Goal: Task Accomplishment & Management: Complete application form

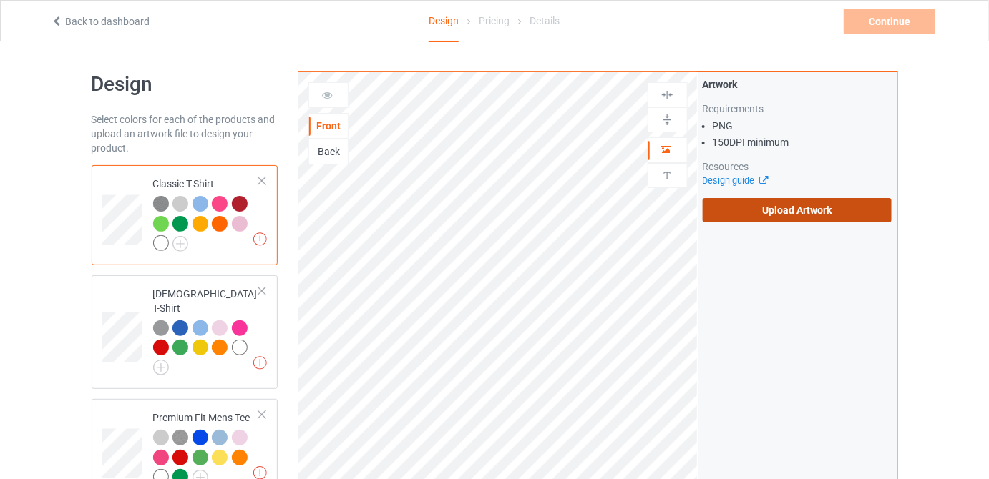
click at [767, 203] on label "Upload Artwork" at bounding box center [798, 210] width 190 height 24
click at [0, 0] on input "Upload Artwork" at bounding box center [0, 0] width 0 height 0
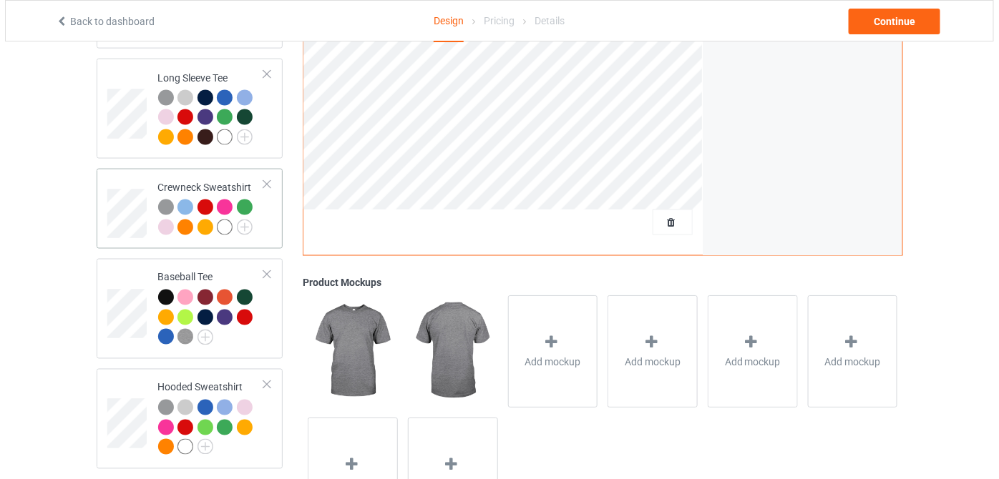
scroll to position [719, 0]
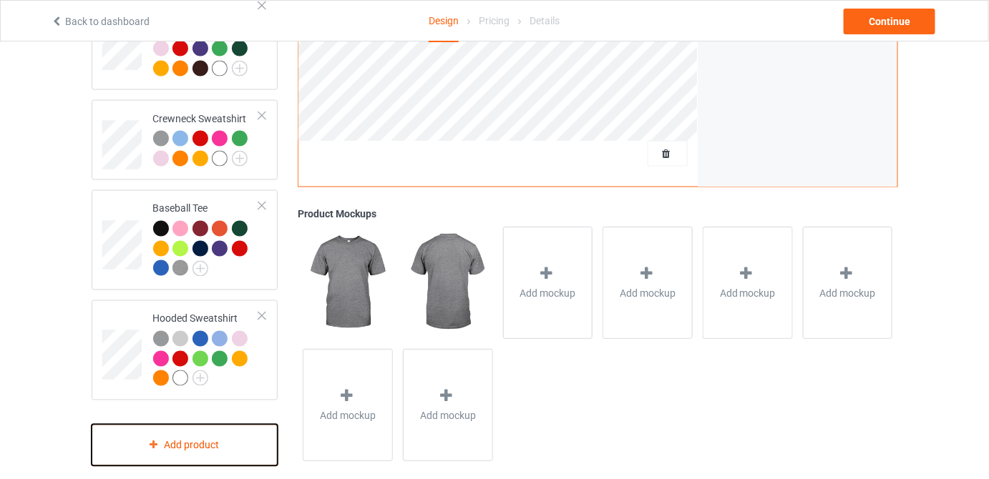
click at [218, 429] on div "Add product" at bounding box center [185, 446] width 187 height 42
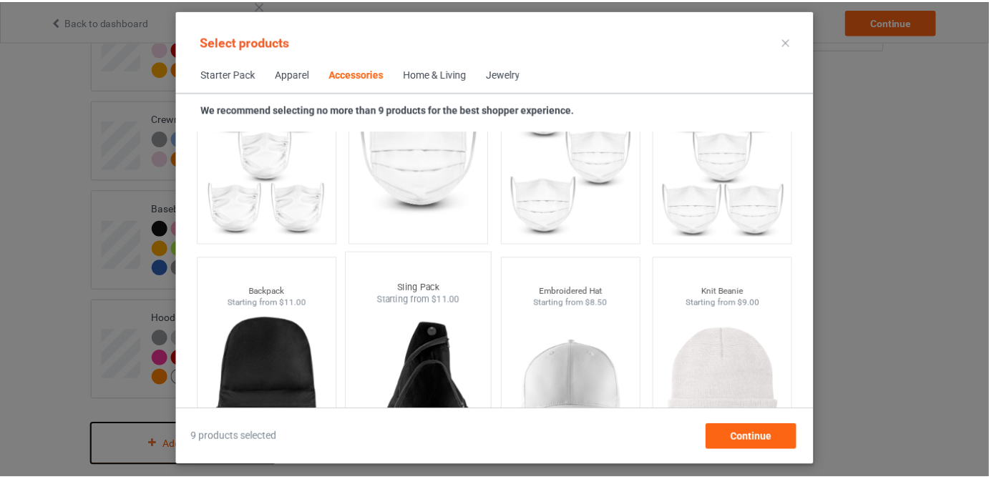
scroll to position [4305, 0]
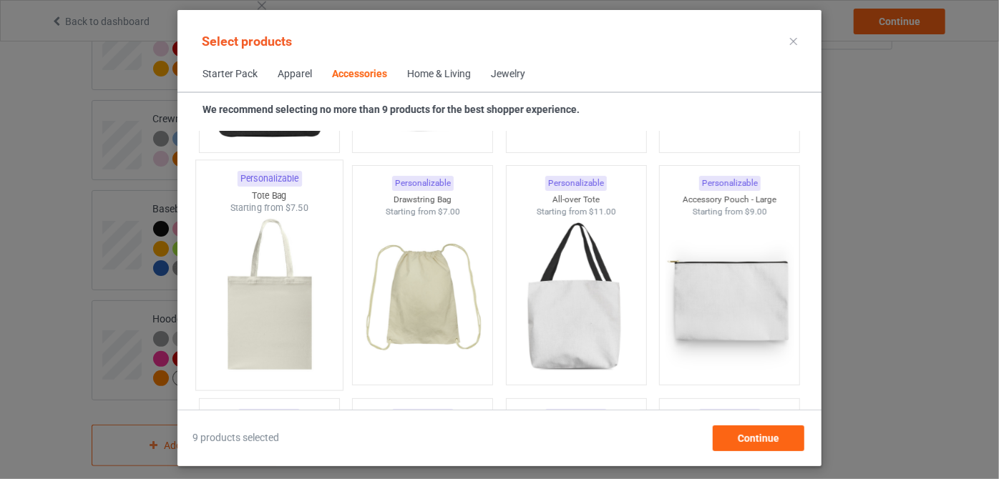
click at [293, 300] on img at bounding box center [269, 299] width 135 height 168
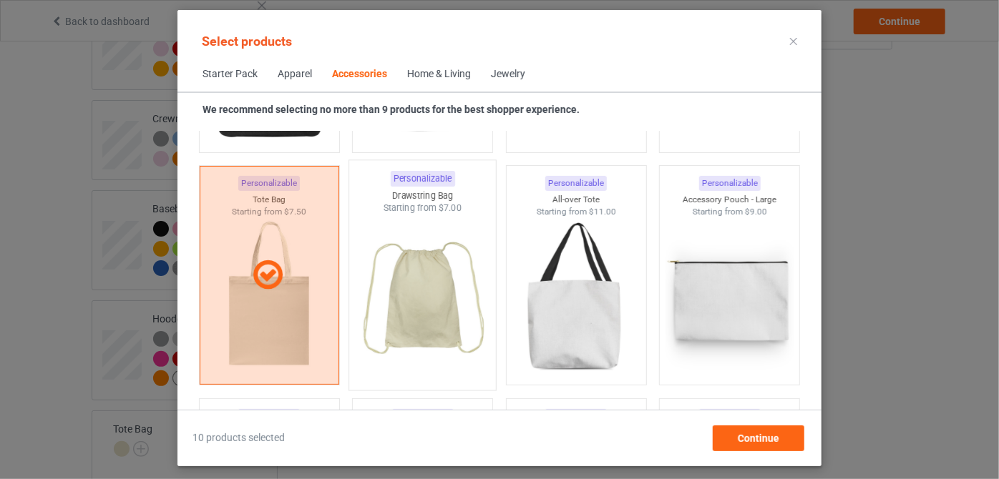
click at [411, 292] on img at bounding box center [423, 299] width 135 height 168
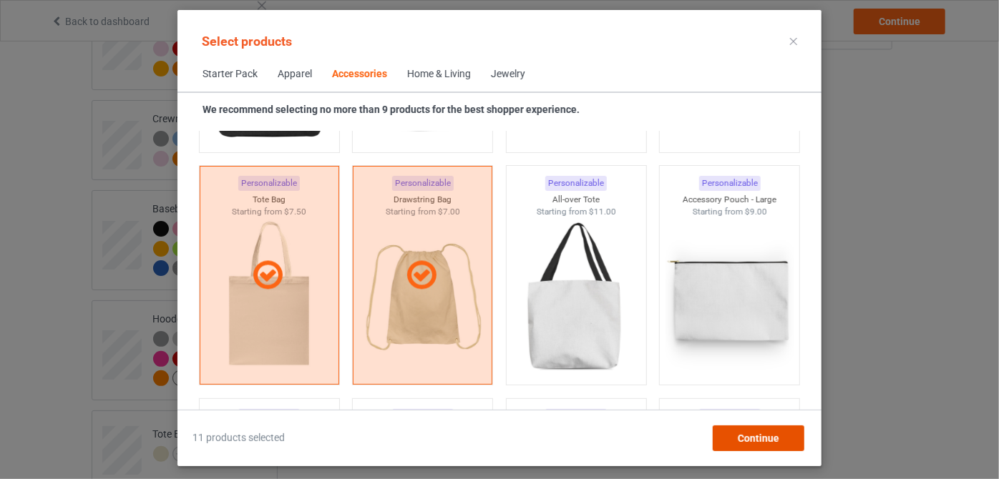
click at [753, 434] on span "Continue" at bounding box center [758, 438] width 41 height 11
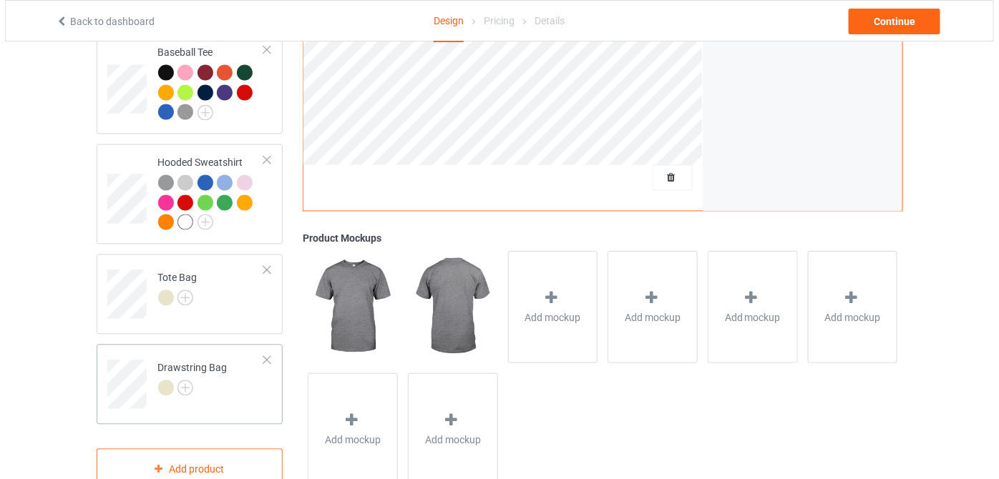
scroll to position [899, 0]
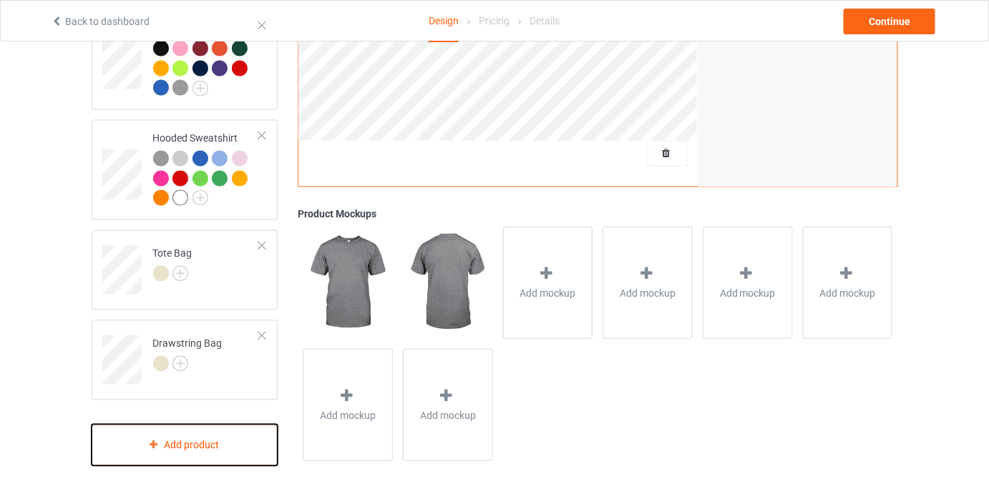
click at [206, 426] on div "Add product" at bounding box center [185, 446] width 187 height 42
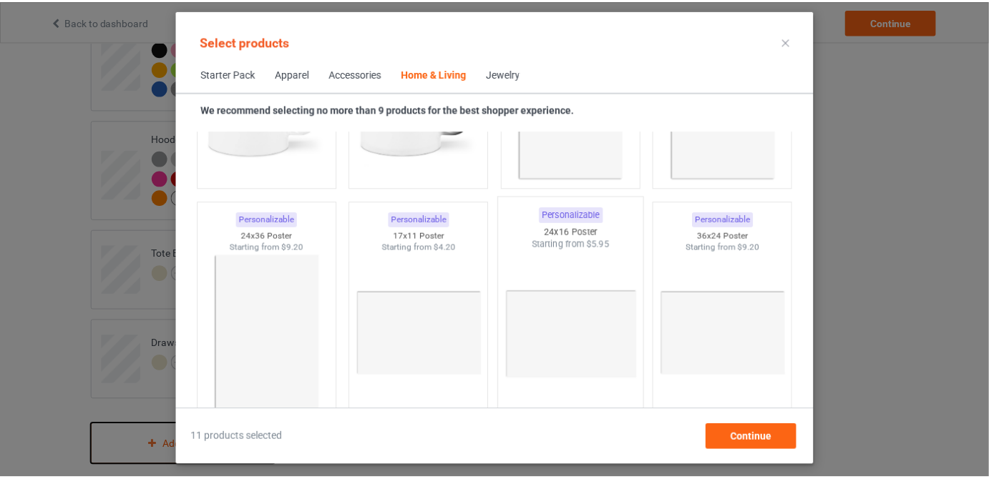
scroll to position [6581, 0]
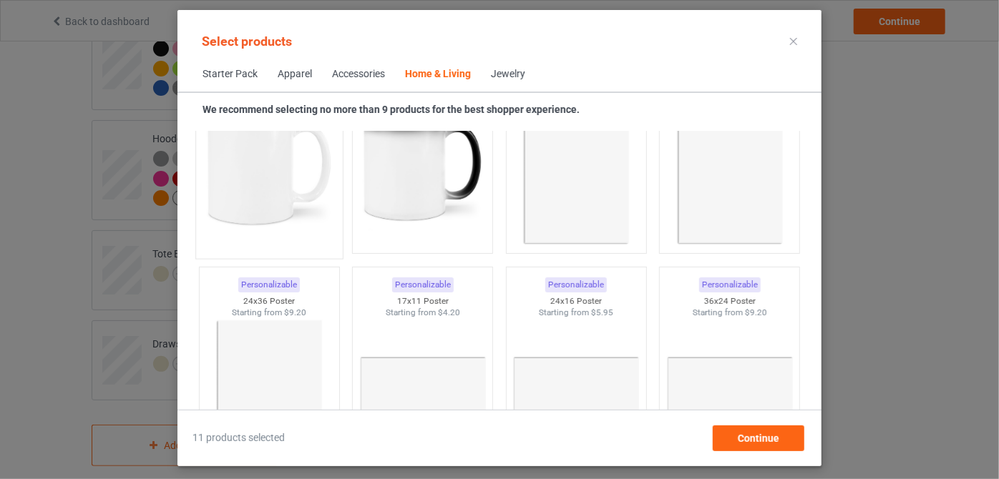
click at [305, 192] on img at bounding box center [269, 167] width 135 height 168
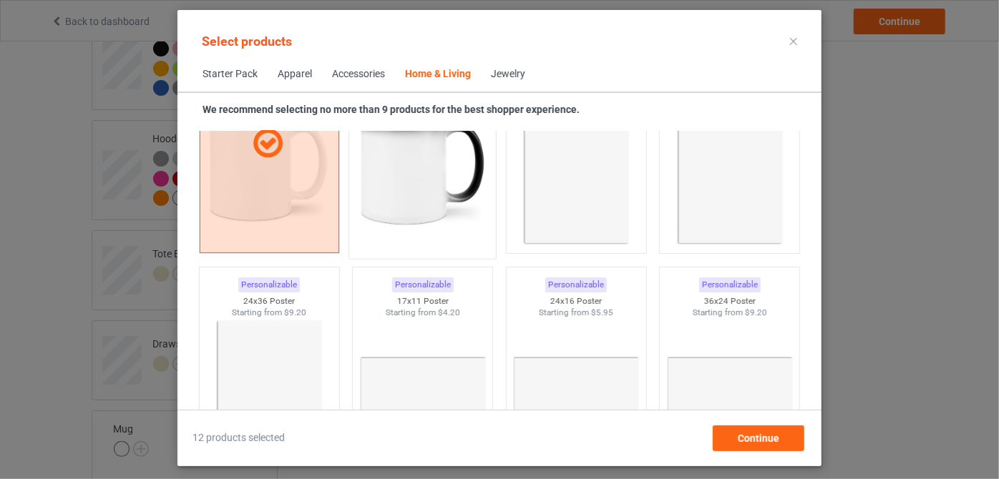
click at [411, 197] on img at bounding box center [423, 167] width 135 height 168
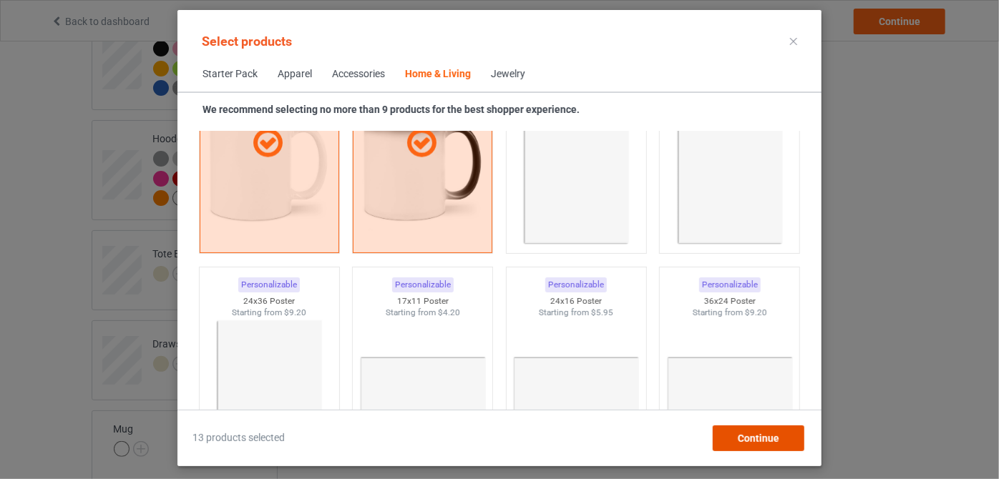
click at [754, 437] on span "Continue" at bounding box center [758, 438] width 41 height 11
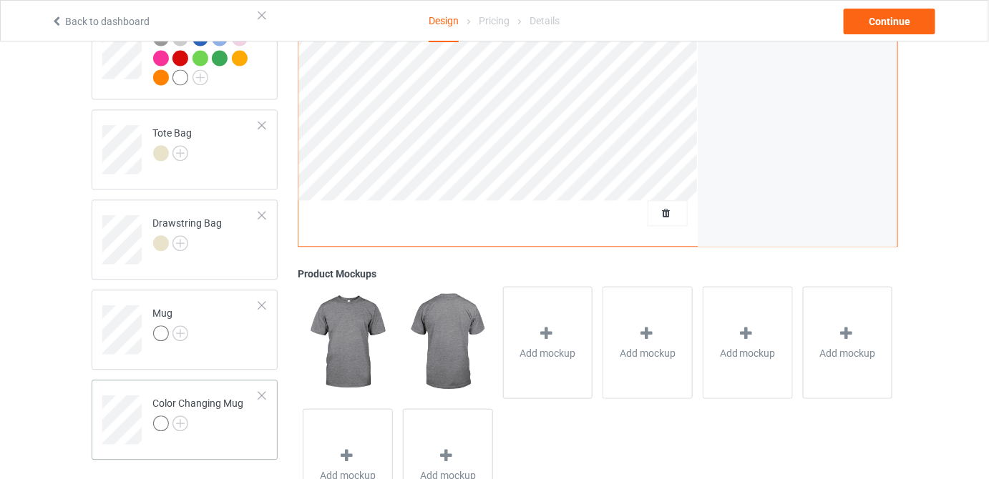
scroll to position [1080, 0]
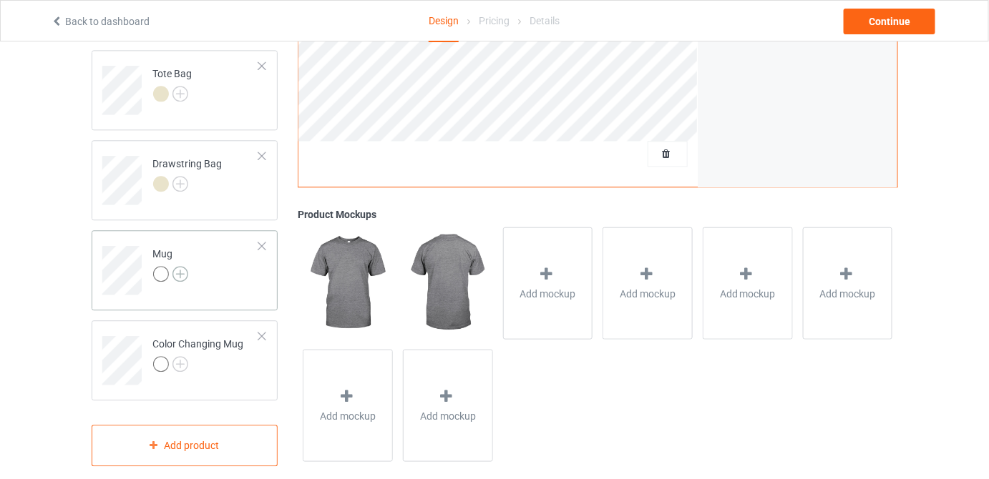
click at [181, 266] on img at bounding box center [180, 274] width 16 height 16
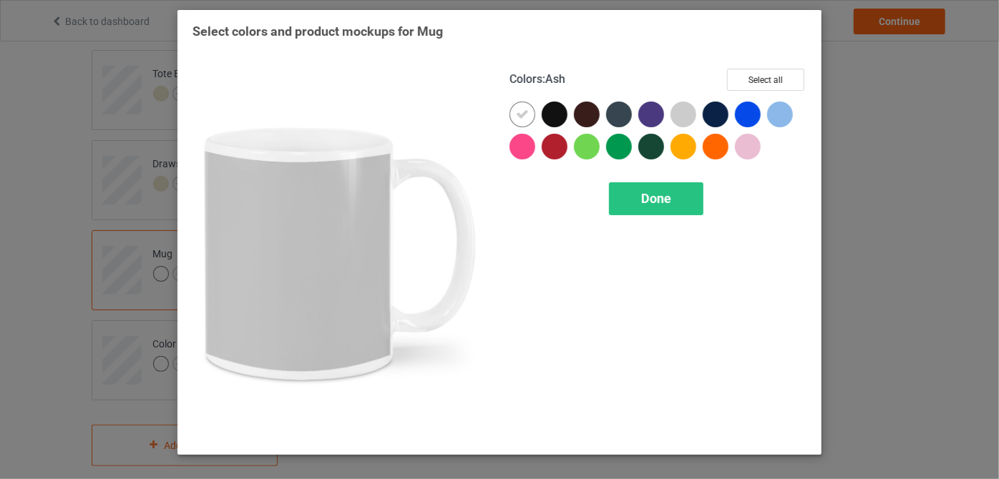
click at [686, 119] on div at bounding box center [683, 115] width 26 height 26
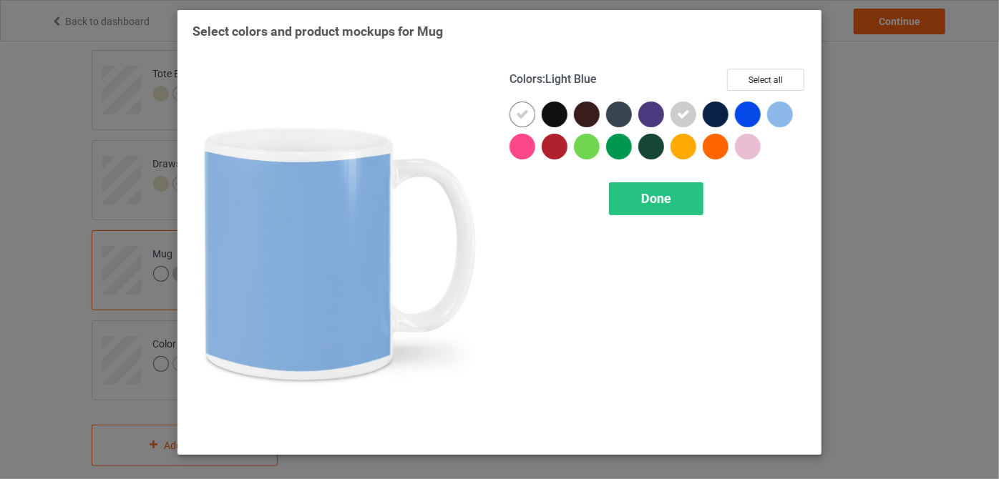
click at [772, 117] on div at bounding box center [780, 115] width 26 height 26
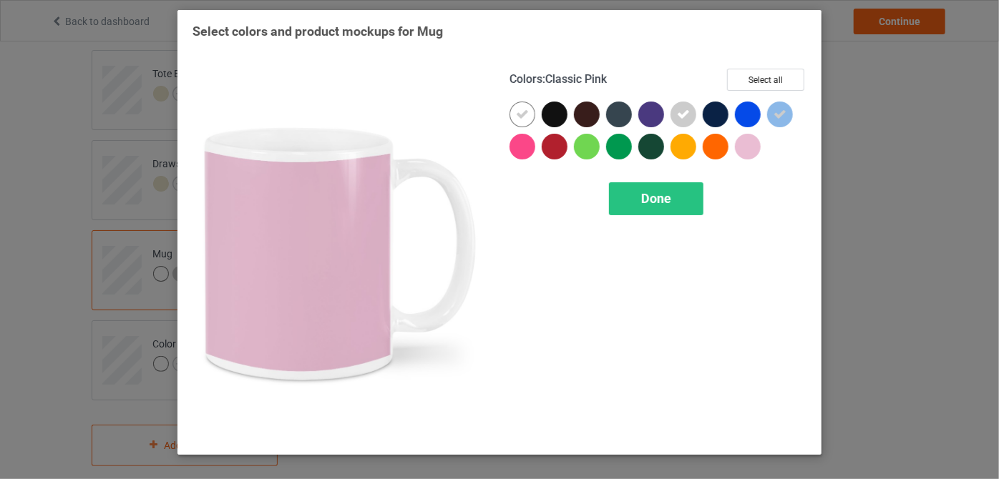
click at [751, 147] on div at bounding box center [748, 147] width 26 height 26
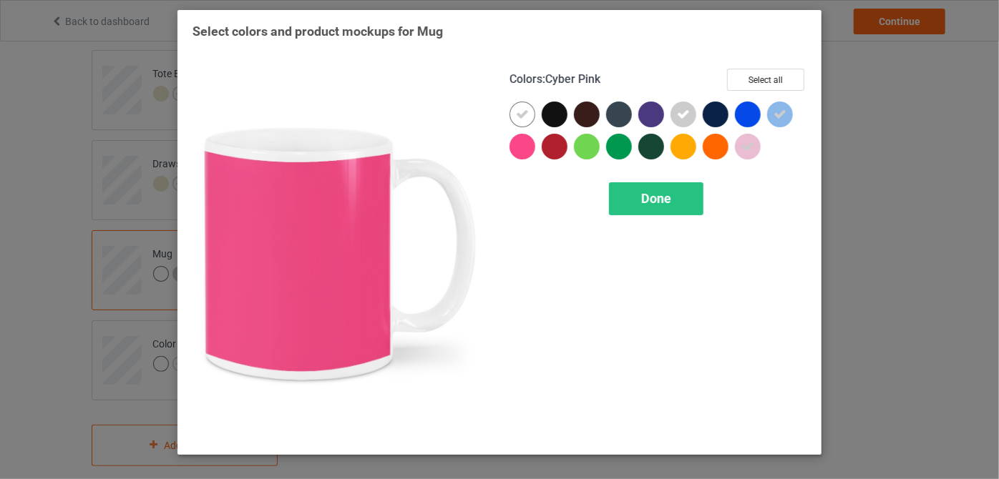
click at [522, 147] on div at bounding box center [522, 147] width 26 height 26
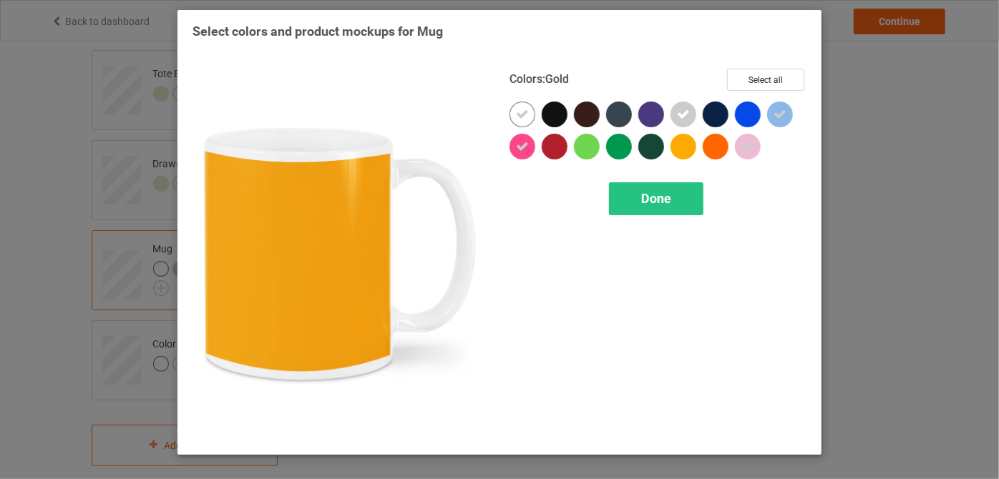
click at [681, 150] on div at bounding box center [683, 147] width 26 height 26
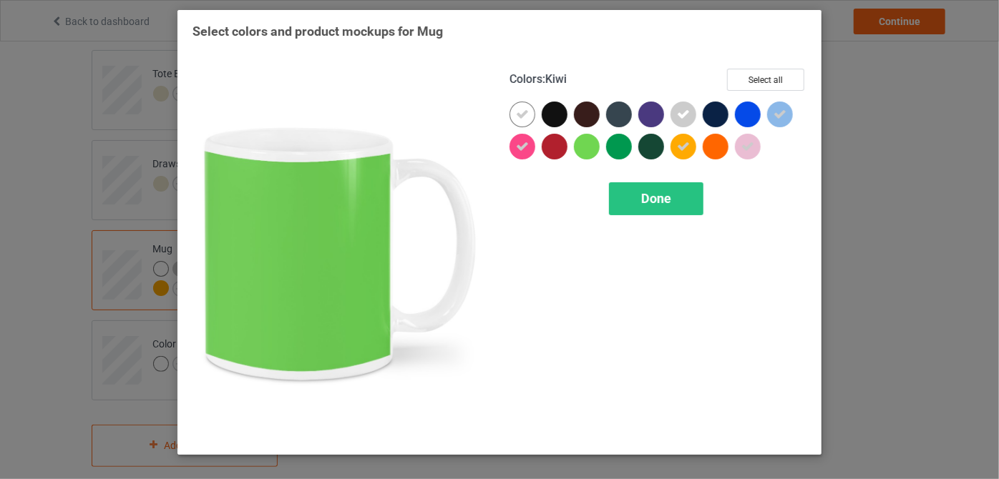
click at [583, 147] on div at bounding box center [587, 147] width 26 height 26
click at [644, 200] on span "Done" at bounding box center [656, 198] width 30 height 15
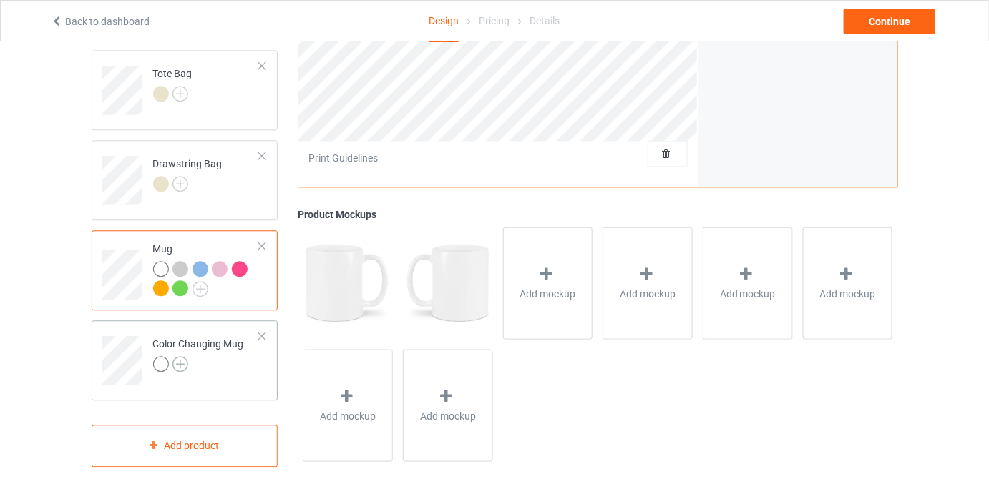
click at [184, 356] on img at bounding box center [180, 364] width 16 height 16
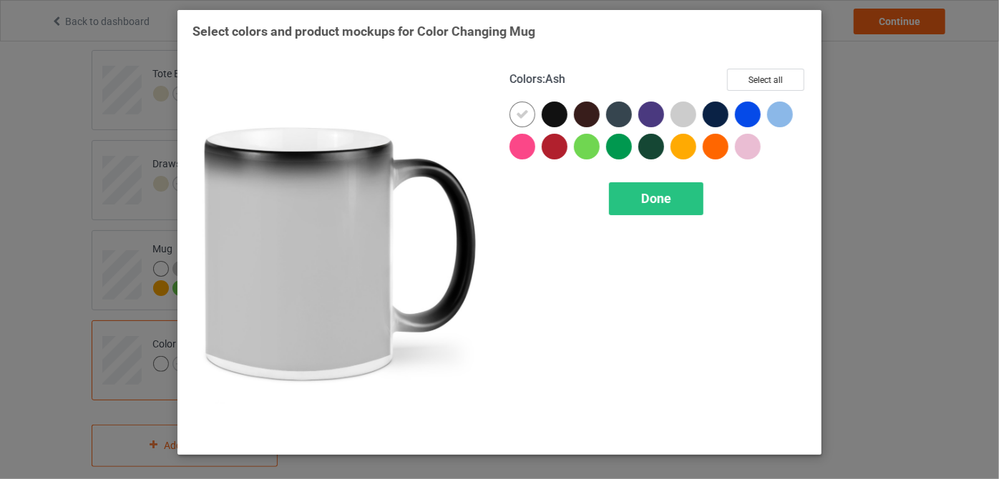
click at [684, 110] on div at bounding box center [683, 115] width 26 height 26
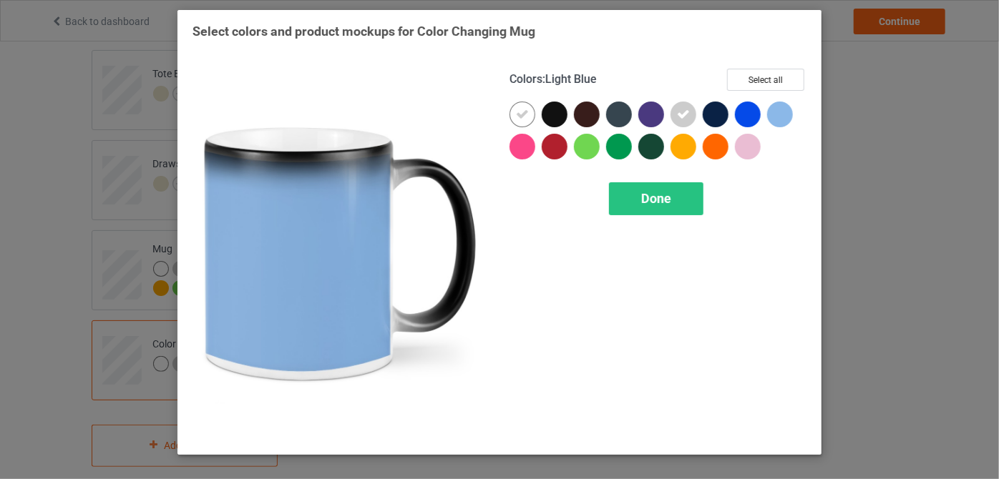
click at [780, 117] on div at bounding box center [780, 115] width 26 height 26
click at [747, 155] on div at bounding box center [748, 147] width 26 height 26
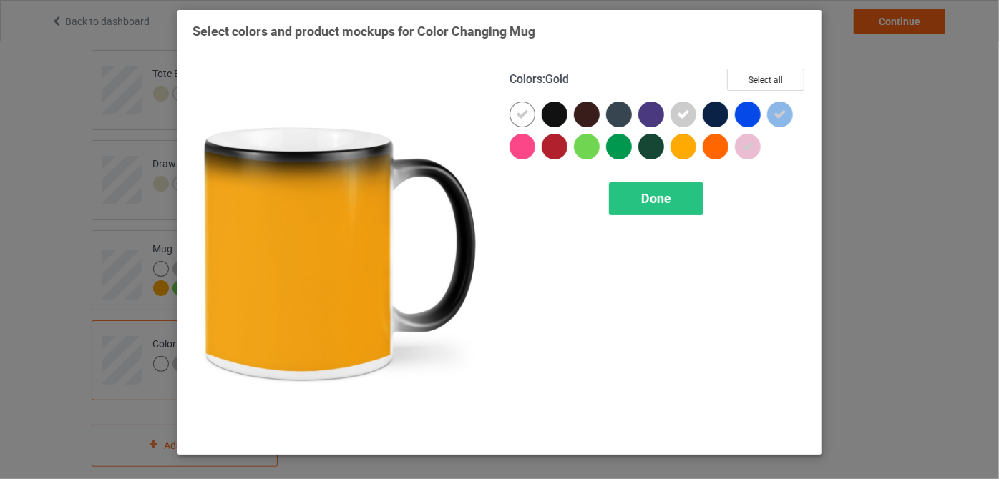
click at [693, 150] on div at bounding box center [683, 147] width 26 height 26
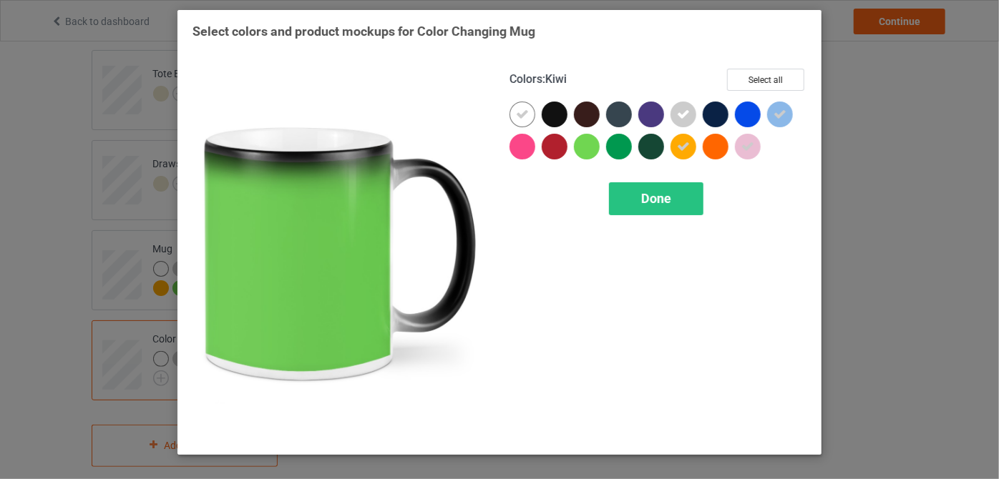
click at [595, 148] on div at bounding box center [587, 147] width 26 height 26
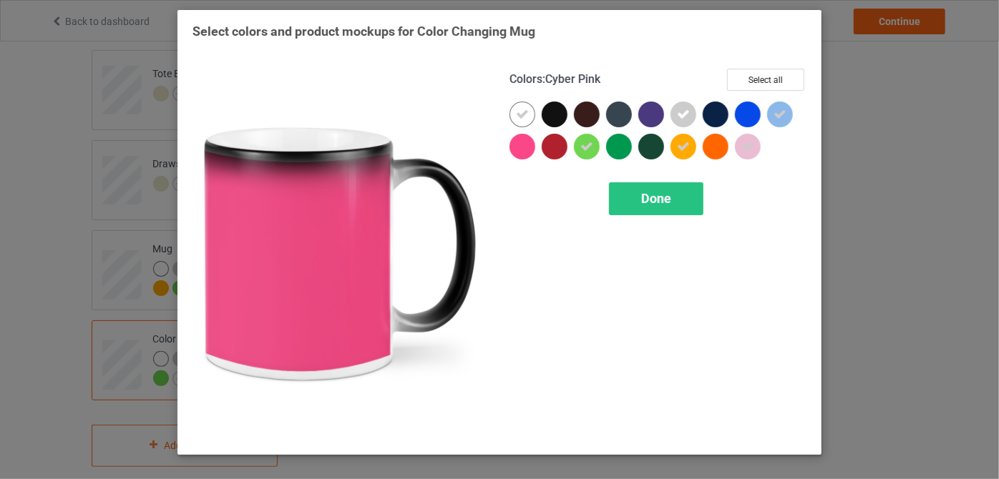
click at [522, 152] on div at bounding box center [522, 147] width 26 height 26
click at [624, 201] on div "Done" at bounding box center [656, 198] width 94 height 33
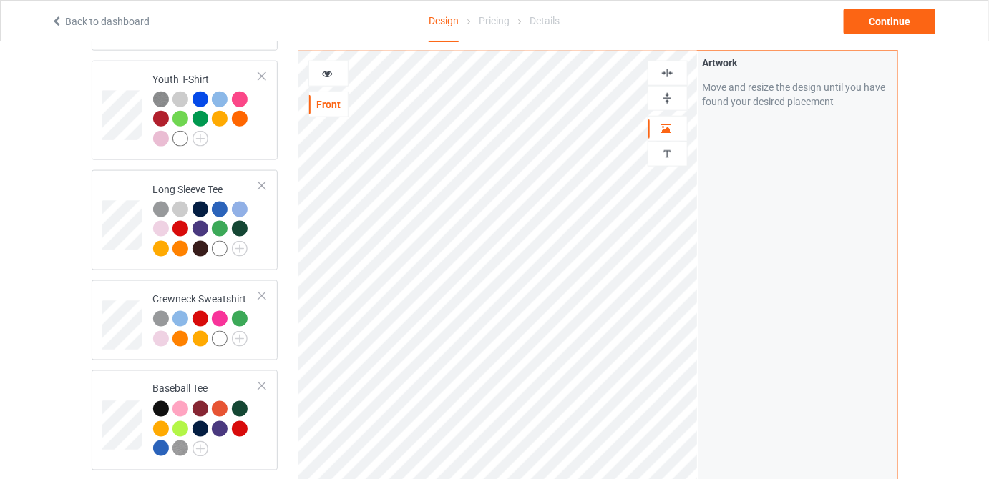
scroll to position [494, 0]
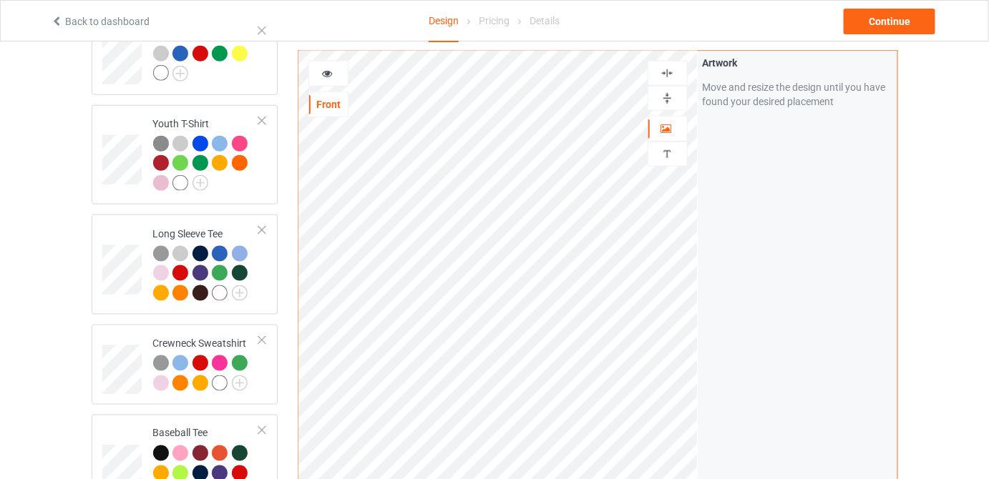
click at [670, 97] on img at bounding box center [667, 99] width 14 height 14
click at [674, 94] on img at bounding box center [667, 99] width 14 height 14
click at [665, 106] on div at bounding box center [667, 98] width 40 height 25
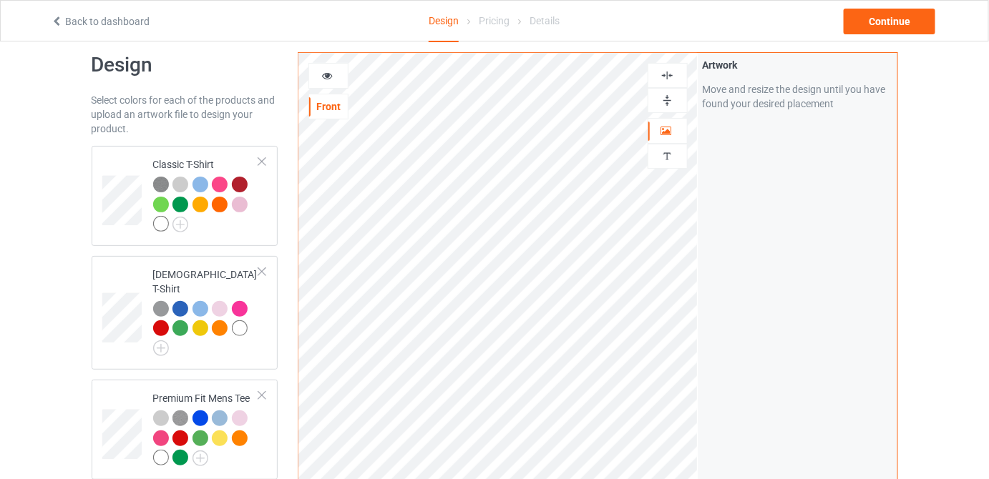
scroll to position [0, 0]
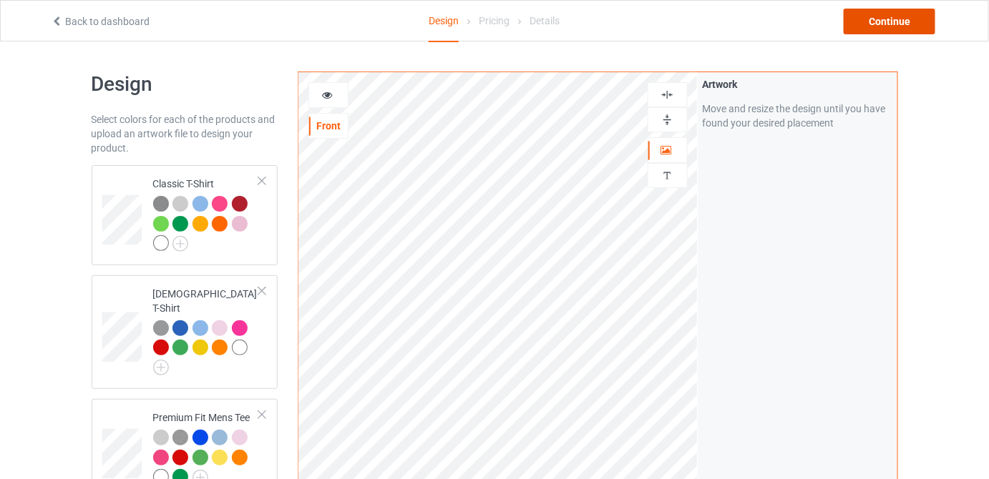
click at [889, 16] on div "Continue" at bounding box center [889, 22] width 92 height 26
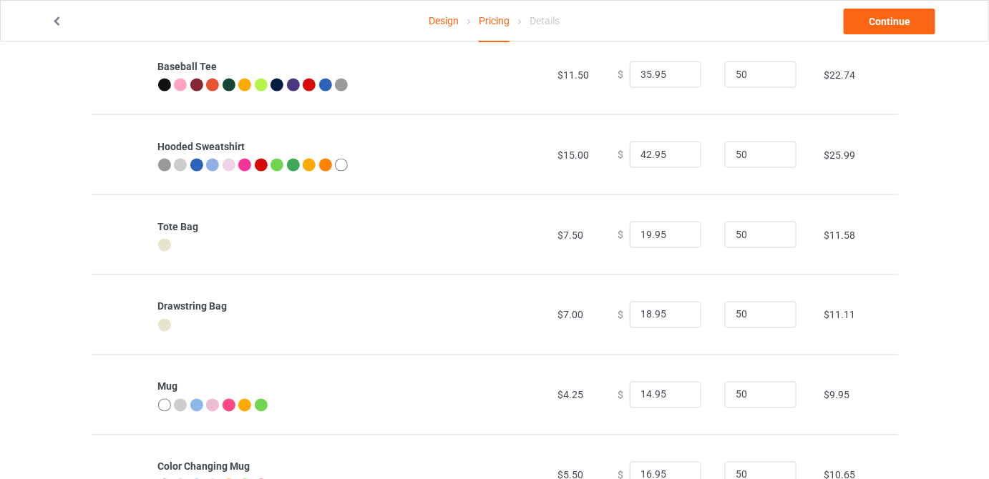
scroll to position [733, 0]
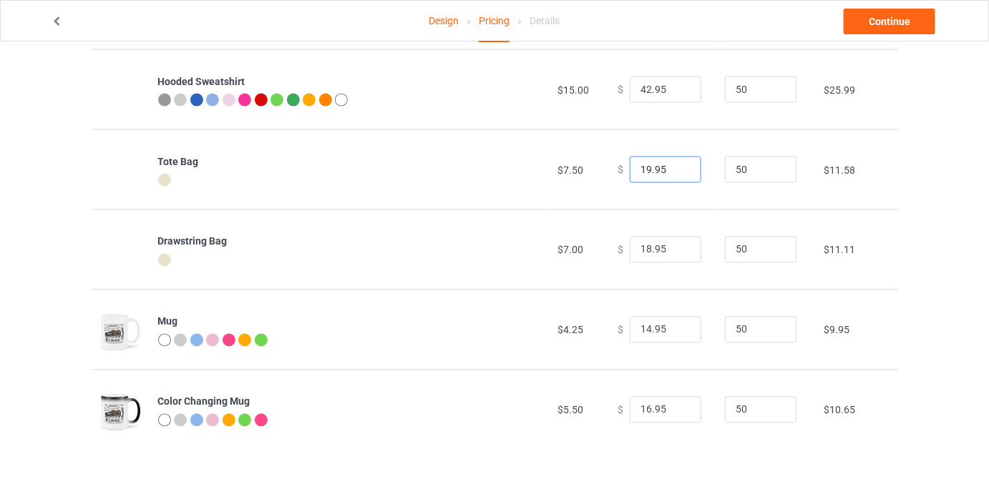
drag, startPoint x: 642, startPoint y: 168, endPoint x: 627, endPoint y: 170, distance: 15.1
click at [630, 170] on input "19.95" at bounding box center [666, 170] width 72 height 27
type input "26.95"
drag, startPoint x: 642, startPoint y: 250, endPoint x: 620, endPoint y: 252, distance: 22.9
click at [620, 252] on div "$ 18.95" at bounding box center [663, 250] width 92 height 27
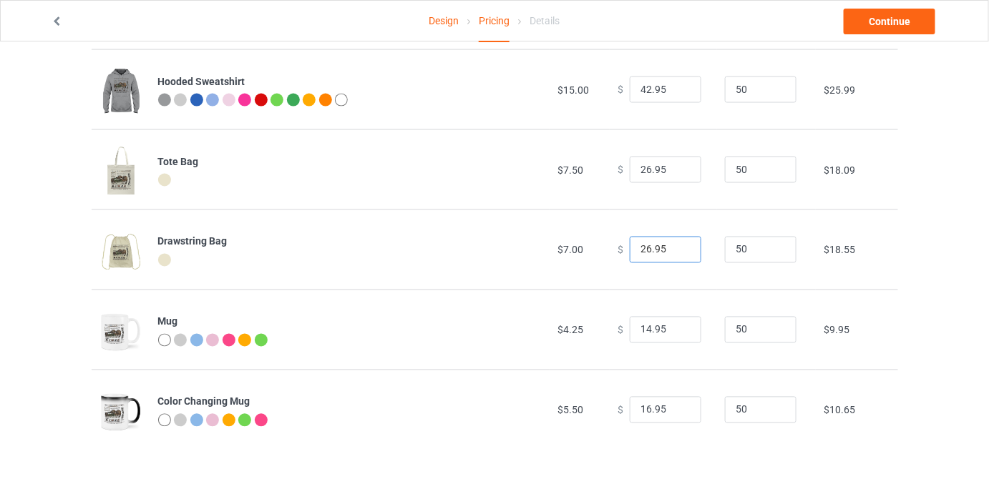
type input "26.95"
drag, startPoint x: 644, startPoint y: 331, endPoint x: 629, endPoint y: 331, distance: 15.0
click at [630, 331] on input "14.95" at bounding box center [666, 330] width 72 height 27
type input "24.95"
drag, startPoint x: 642, startPoint y: 412, endPoint x: 625, endPoint y: 415, distance: 18.1
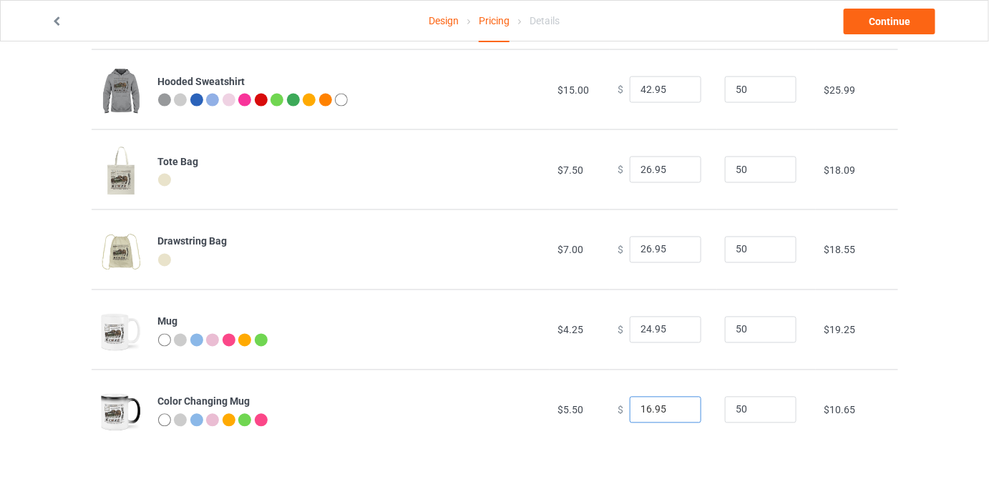
click at [630, 415] on input "16.95" at bounding box center [666, 410] width 72 height 27
type input "26.95"
click at [882, 29] on link "Continue" at bounding box center [889, 22] width 92 height 26
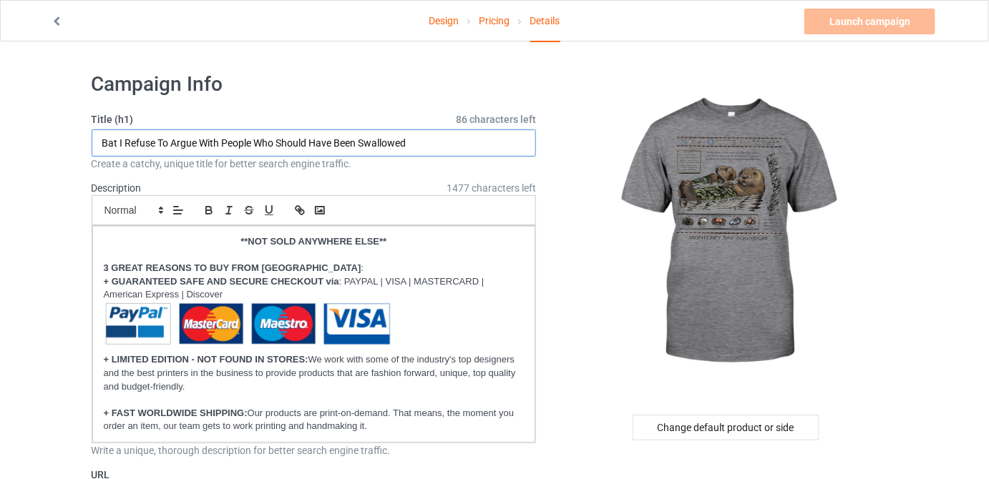
drag, startPoint x: 419, startPoint y: 146, endPoint x: 0, endPoint y: 160, distance: 419.5
paste input "Sea Otters Monterey Bay Aquarium"
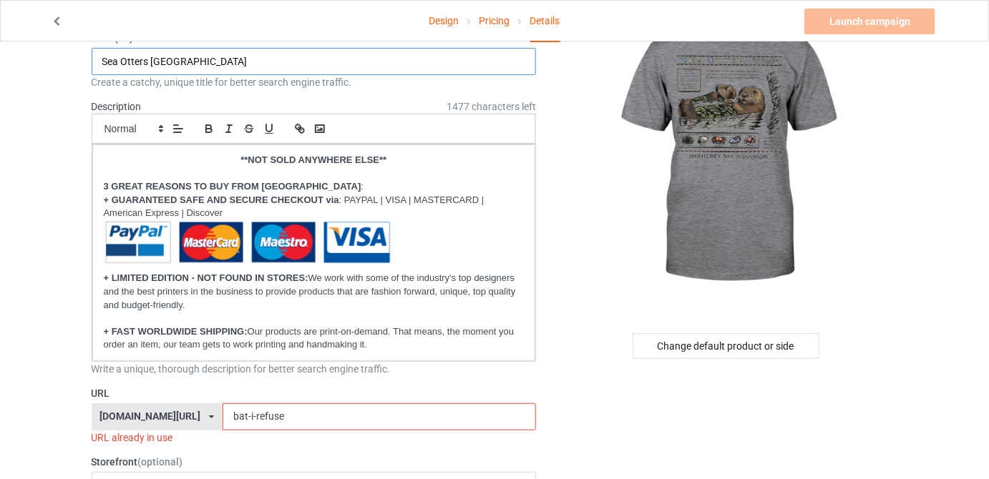
scroll to position [195, 0]
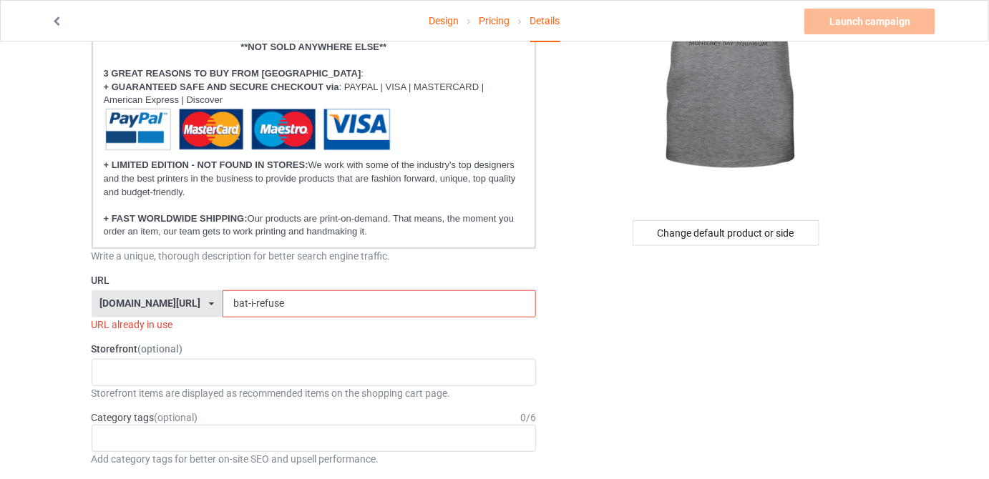
type input "Sea Otters Monterey Bay Aquarium"
drag, startPoint x: 303, startPoint y: 304, endPoint x: 186, endPoint y: 306, distance: 117.4
click at [186, 306] on div "theuniquestyles21.com/ theuniquestyles21.com/ teechip.com/ 61df7d81cb8abe00337b…" at bounding box center [314, 303] width 445 height 27
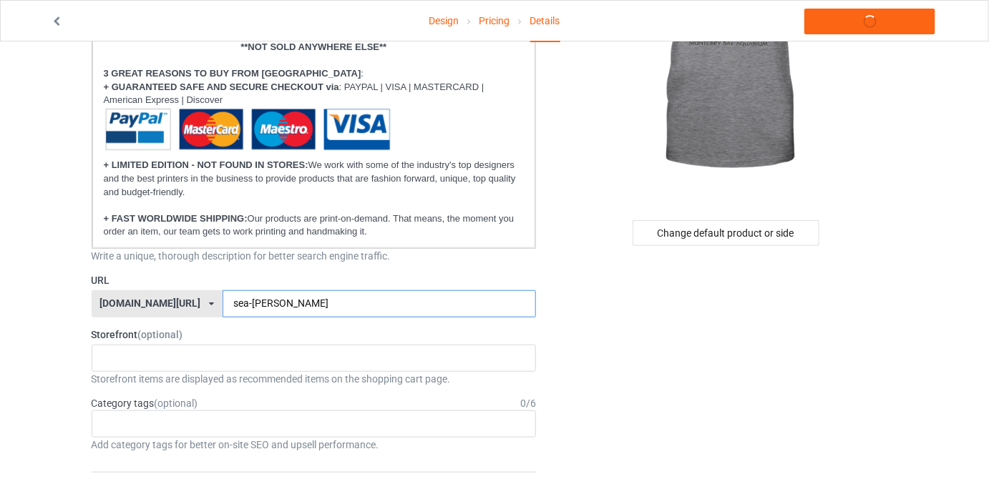
type input "sea-otter"
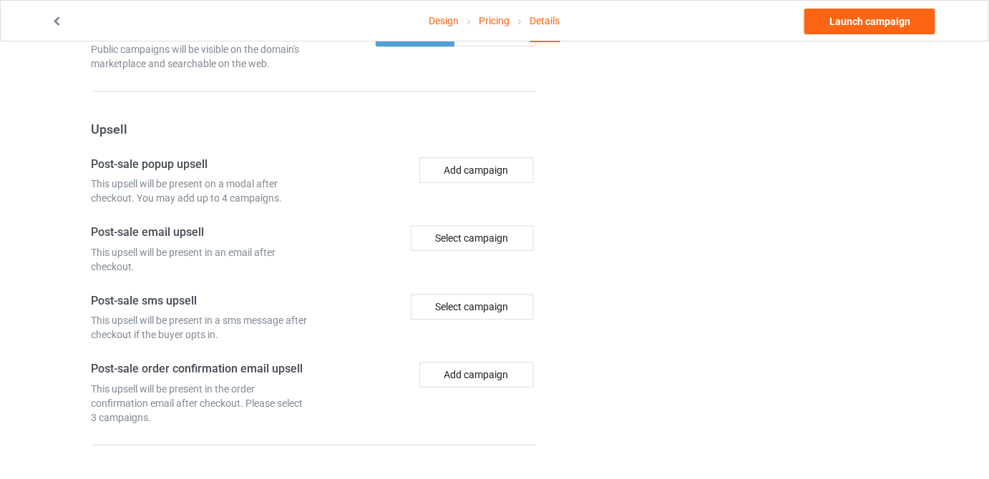
scroll to position [1195, 0]
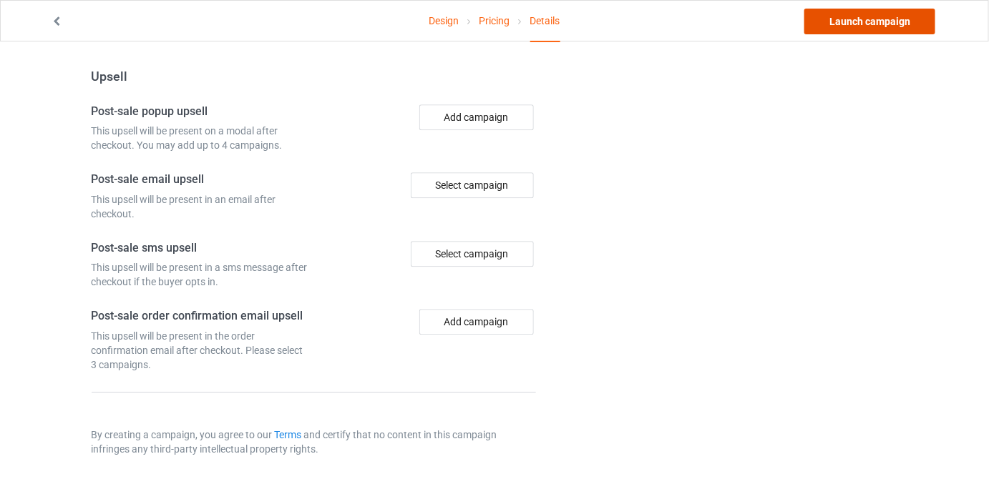
click at [856, 26] on link "Launch campaign" at bounding box center [869, 22] width 131 height 26
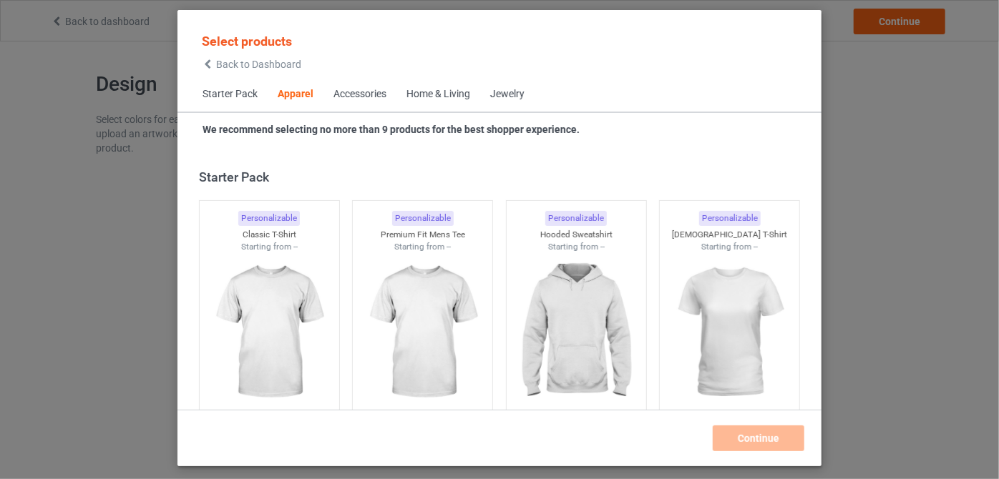
scroll to position [533, 0]
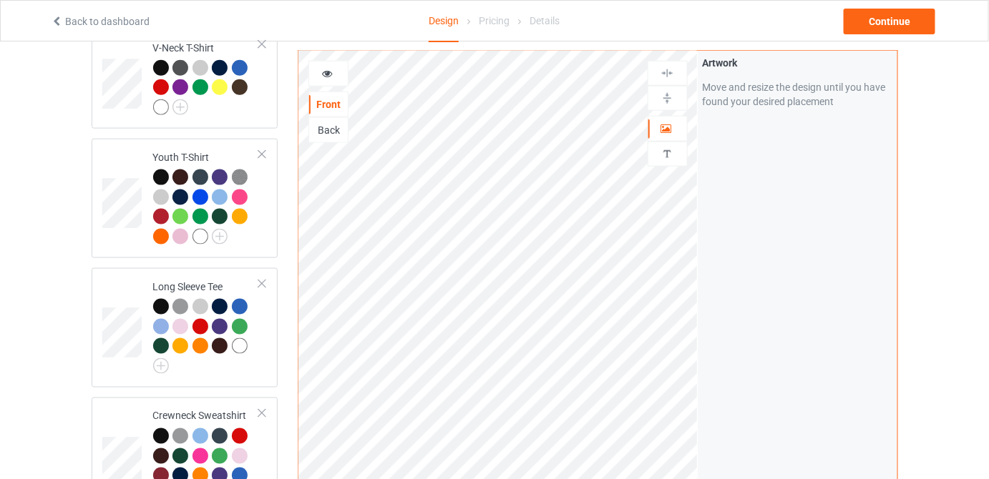
scroll to position [534, 0]
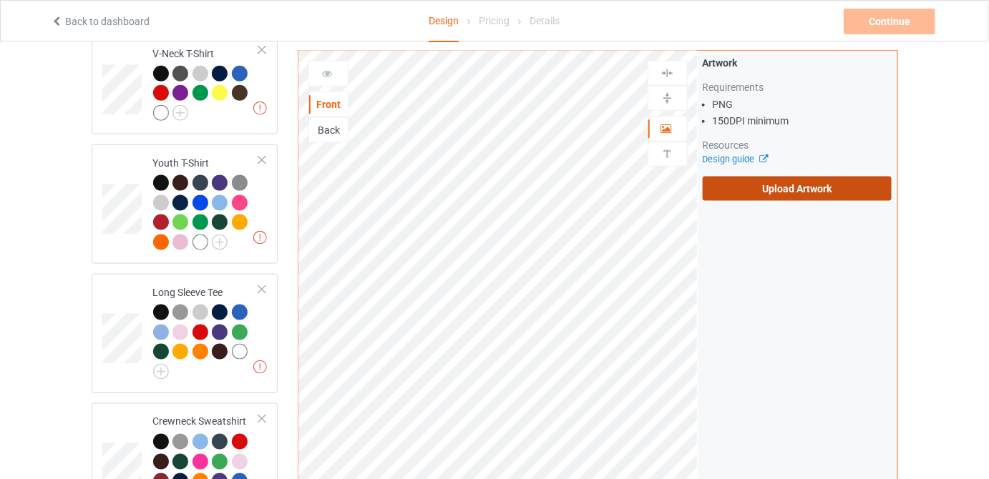
click at [764, 197] on label "Upload Artwork" at bounding box center [798, 189] width 190 height 24
click at [0, 0] on input "Upload Artwork" at bounding box center [0, 0] width 0 height 0
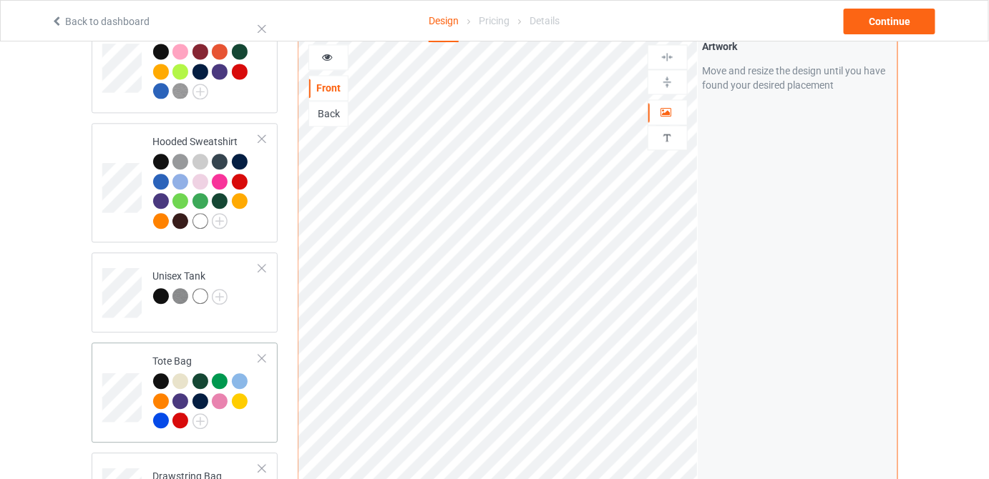
scroll to position [859, 0]
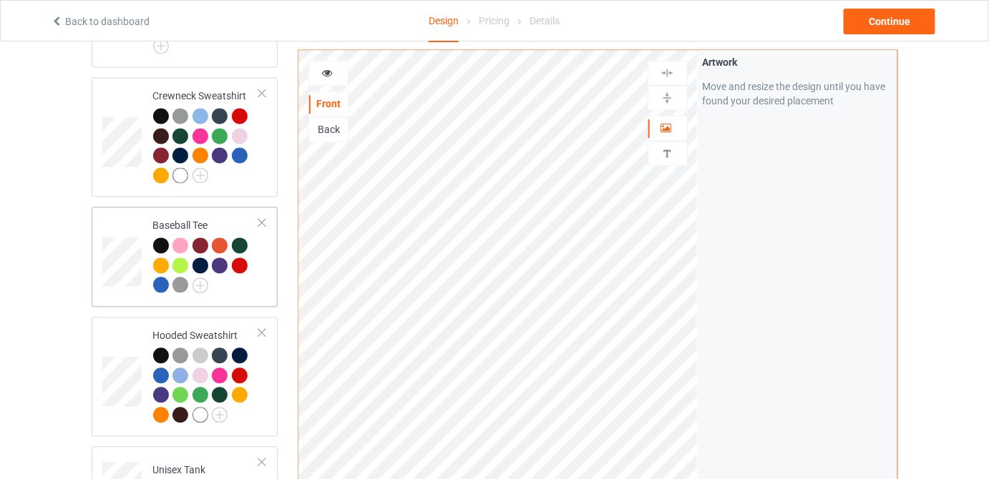
click at [143, 213] on td at bounding box center [123, 257] width 43 height 89
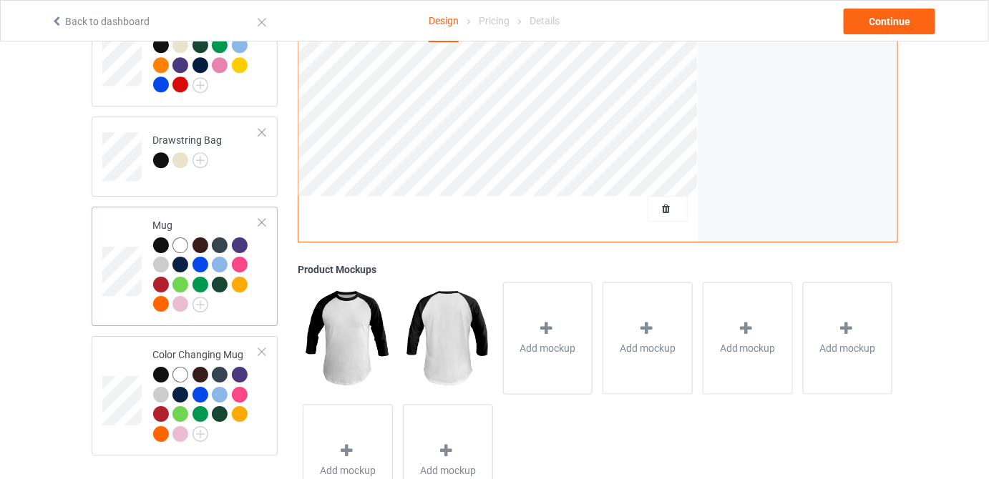
scroll to position [1379, 0]
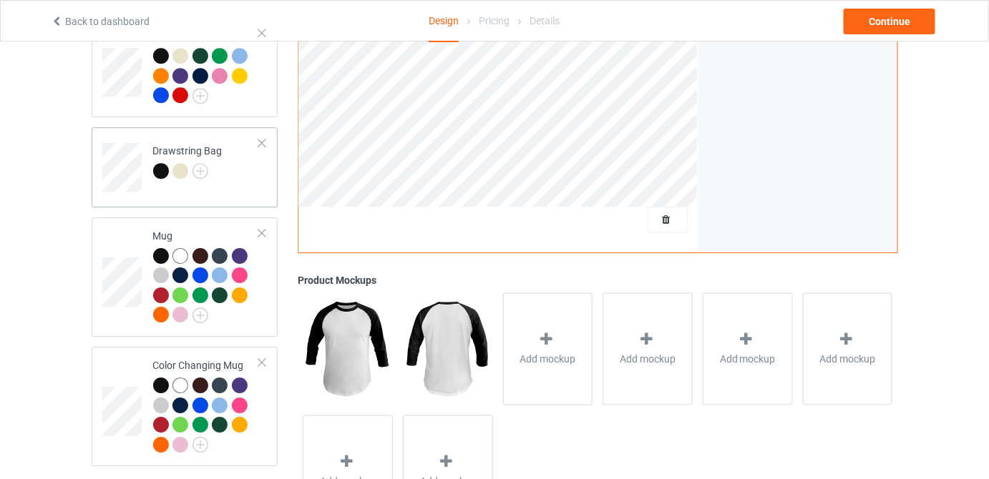
click at [238, 178] on div "Drawstring Bag" at bounding box center [185, 167] width 187 height 80
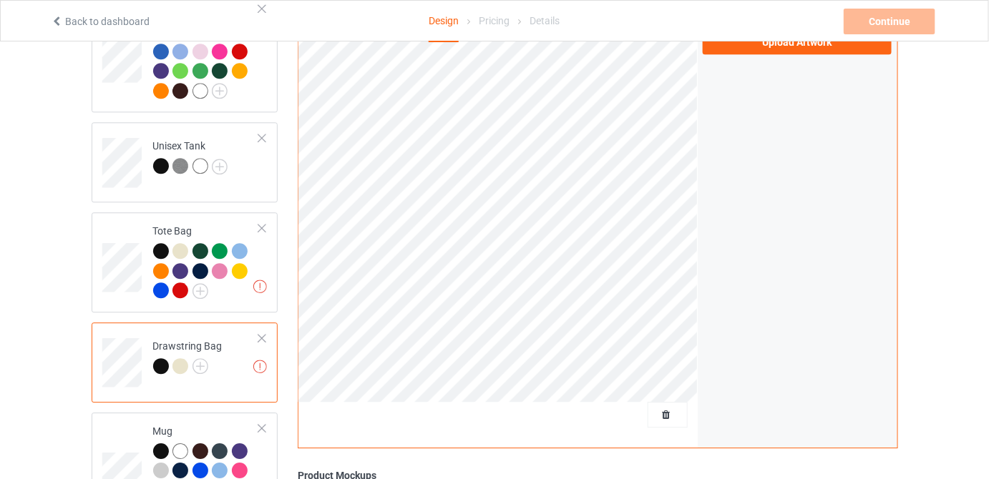
scroll to position [924, 0]
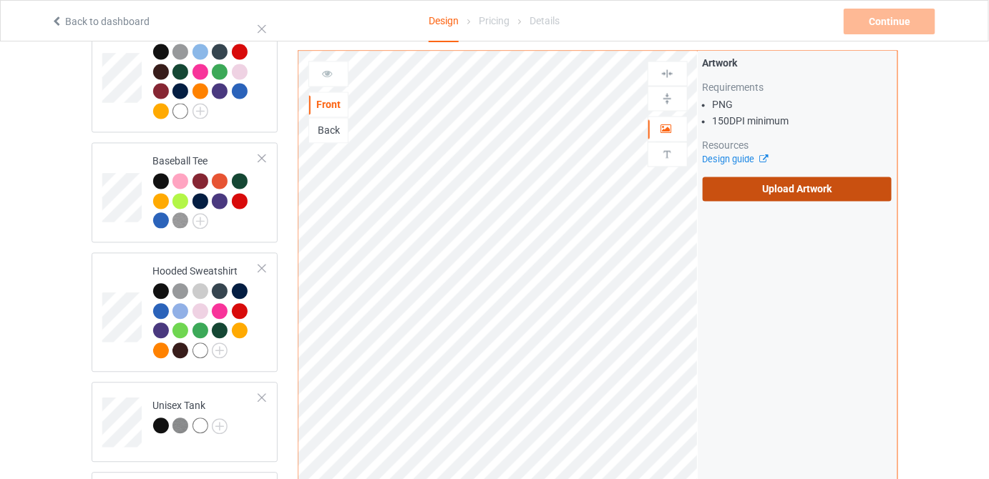
click at [791, 185] on label "Upload Artwork" at bounding box center [798, 189] width 190 height 24
click at [0, 0] on input "Upload Artwork" at bounding box center [0, 0] width 0 height 0
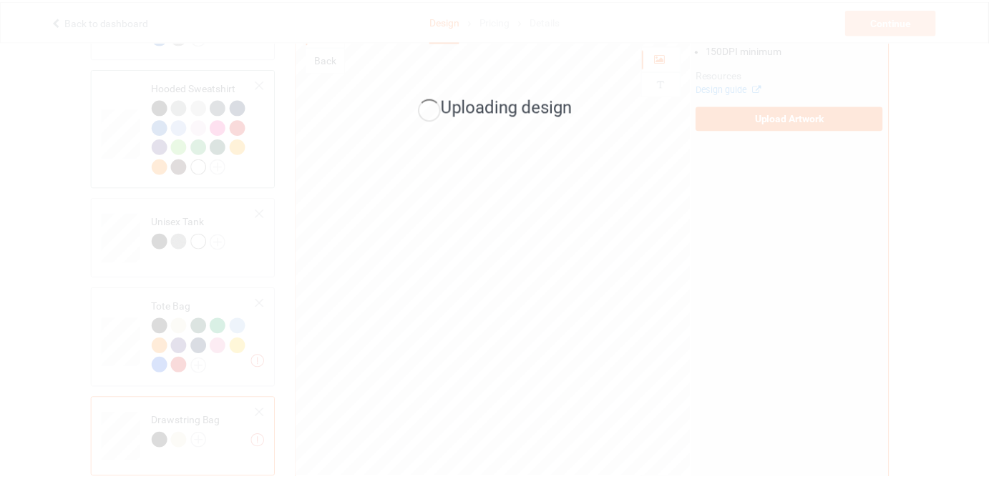
scroll to position [1119, 0]
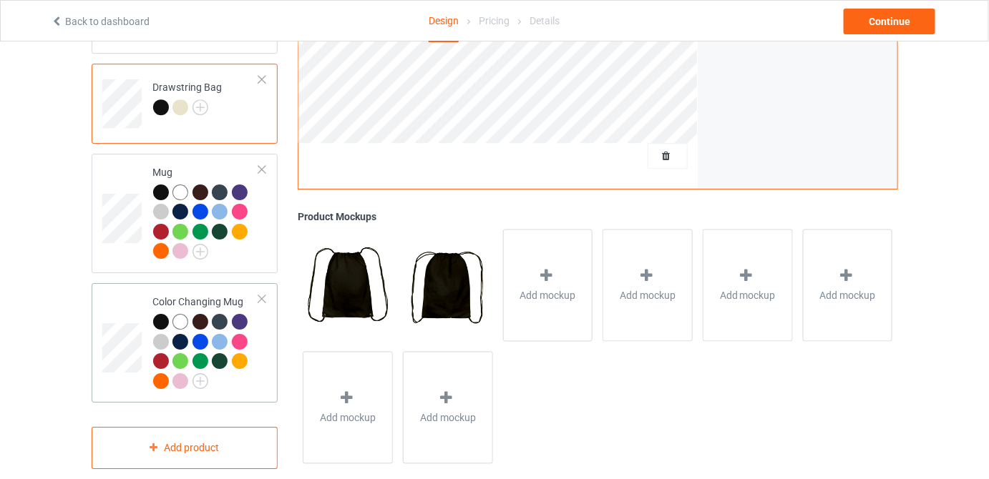
scroll to position [1314, 0]
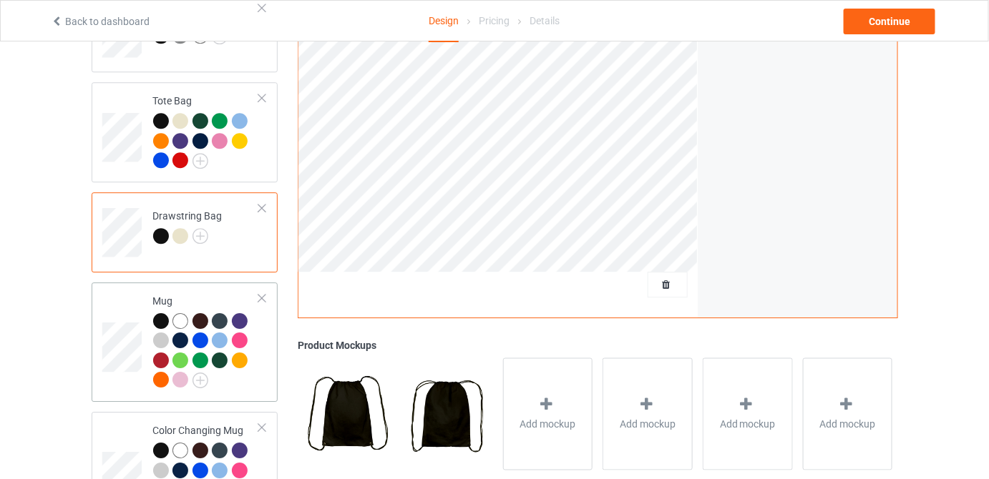
click at [238, 370] on div at bounding box center [206, 352] width 107 height 79
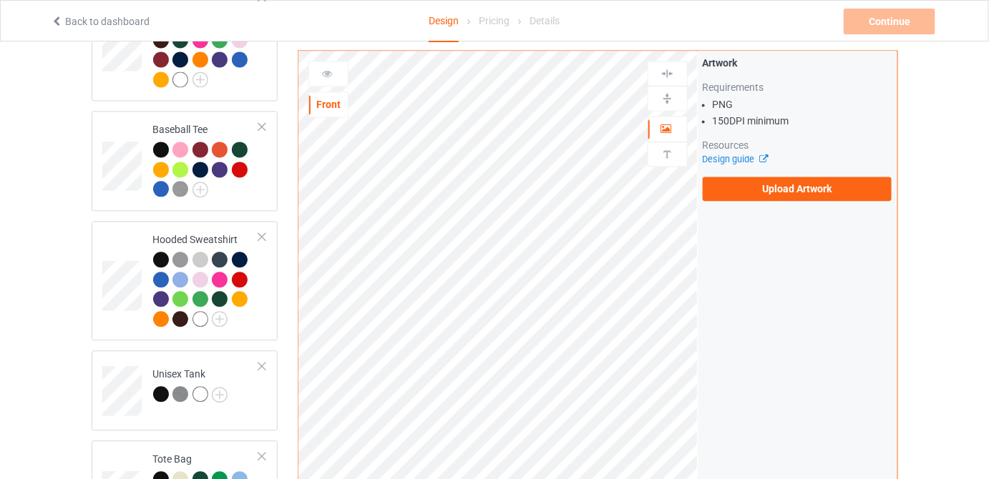
scroll to position [924, 0]
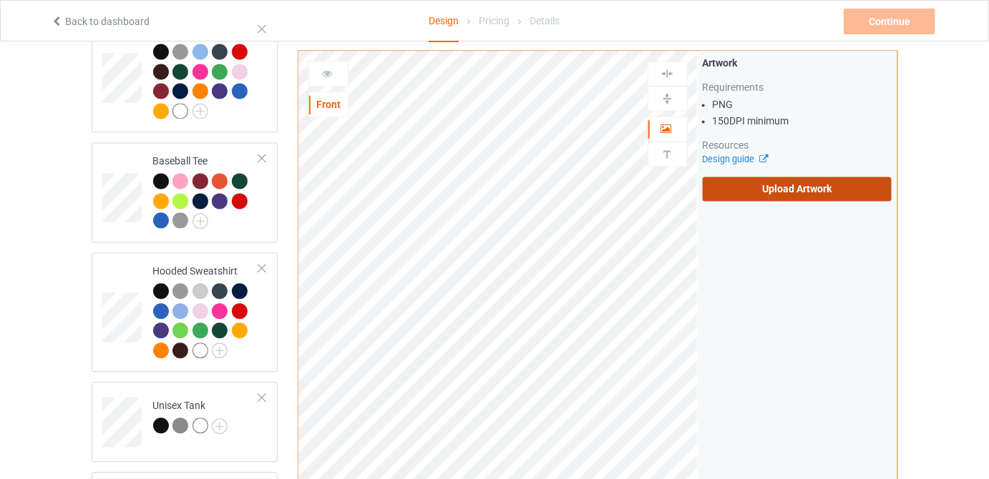
click at [773, 192] on label "Upload Artwork" at bounding box center [798, 189] width 190 height 24
click at [0, 0] on input "Upload Artwork" at bounding box center [0, 0] width 0 height 0
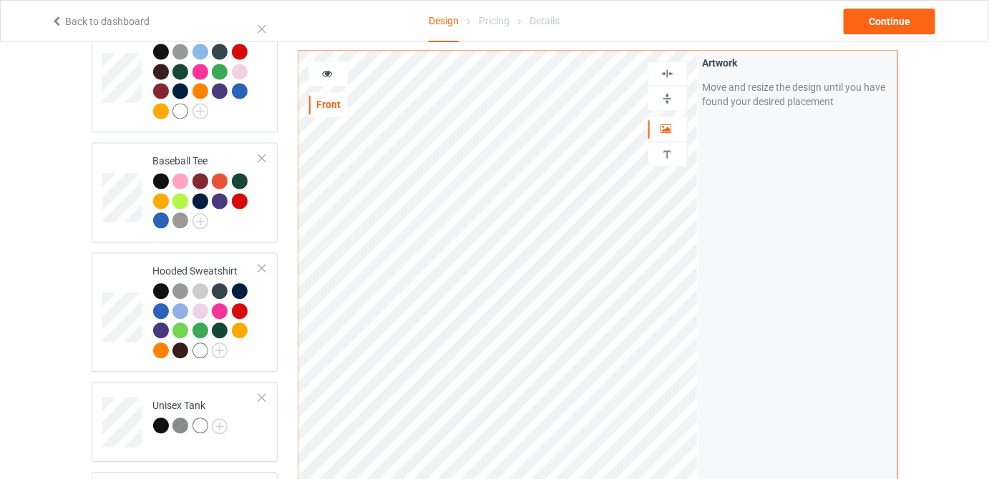
click at [678, 96] on div at bounding box center [667, 99] width 39 height 14
click at [667, 97] on img at bounding box center [667, 99] width 14 height 14
click at [673, 103] on img at bounding box center [667, 99] width 14 height 14
click at [671, 102] on img at bounding box center [667, 99] width 14 height 14
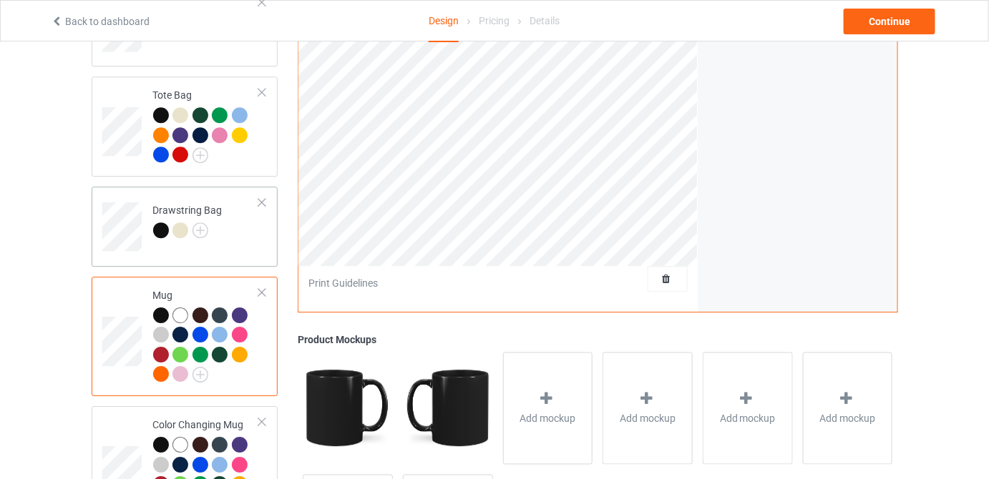
scroll to position [1444, 0]
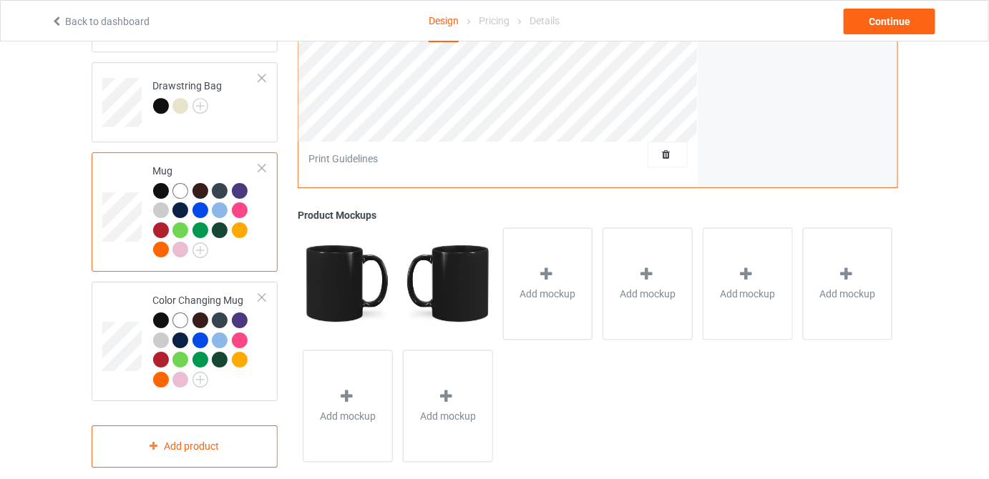
click at [879, 34] on div "Back to dashboard Design Pricing Details Continue" at bounding box center [494, 21] width 907 height 40
click at [880, 23] on div "Continue" at bounding box center [889, 22] width 92 height 26
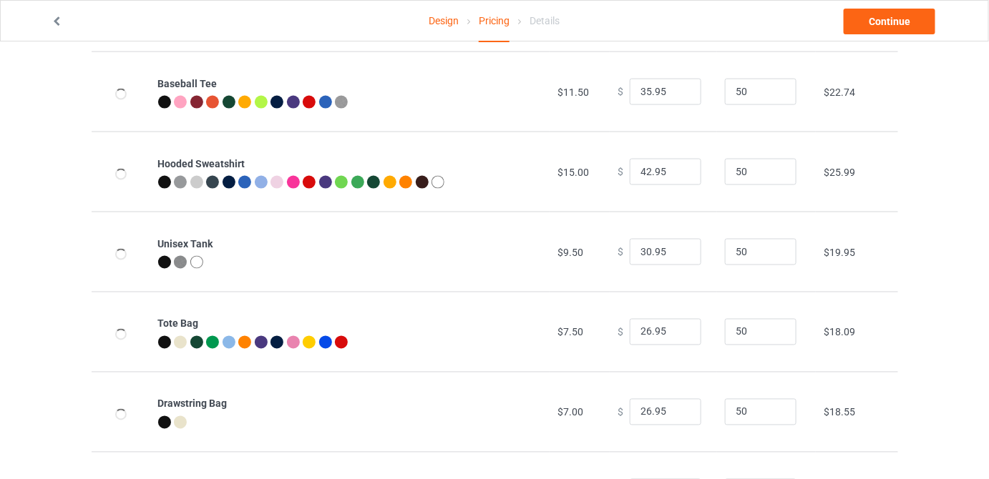
scroll to position [813, 0]
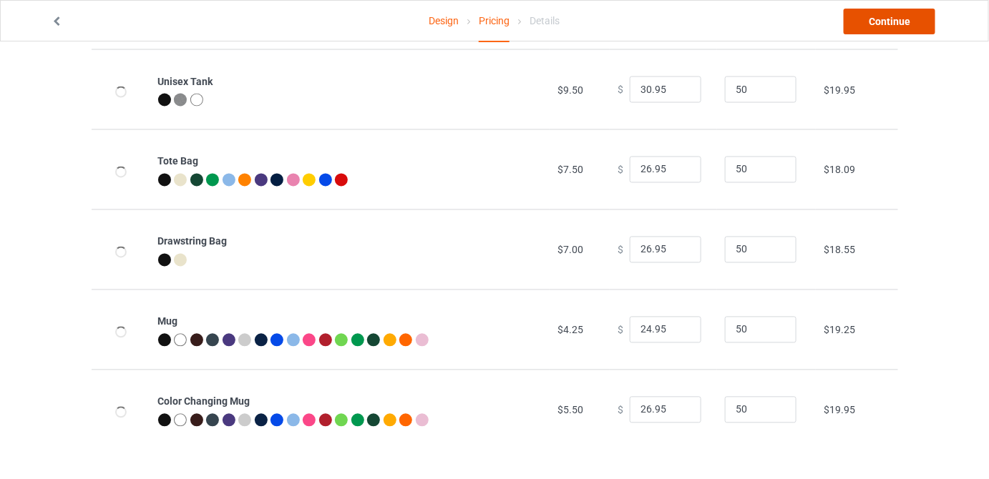
click at [876, 28] on link "Continue" at bounding box center [889, 22] width 92 height 26
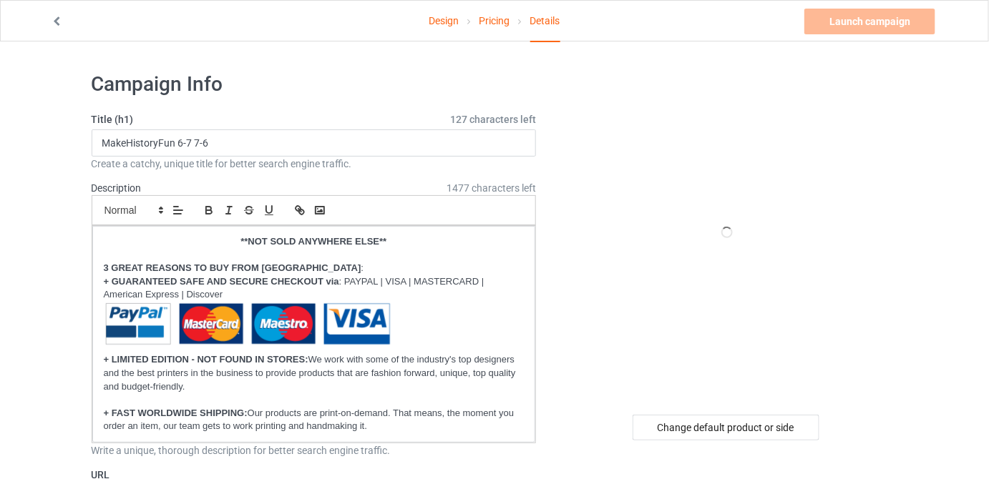
scroll to position [260, 0]
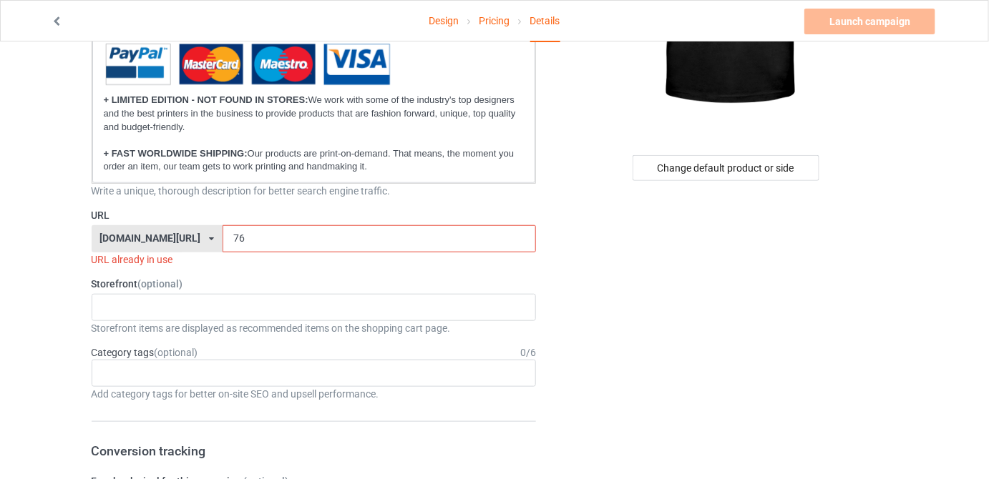
drag, startPoint x: 274, startPoint y: 239, endPoint x: 198, endPoint y: 229, distance: 76.5
click at [198, 229] on div "[DOMAIN_NAME][URL] [DOMAIN_NAME][URL] [DOMAIN_NAME][URL] 61df7d81cb8abe00337b6a…" at bounding box center [314, 238] width 445 height 27
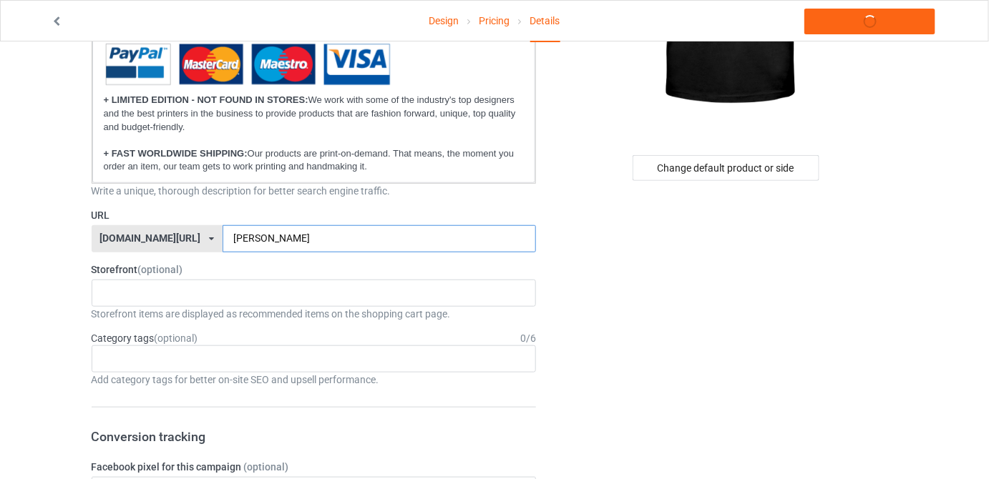
type input "same"
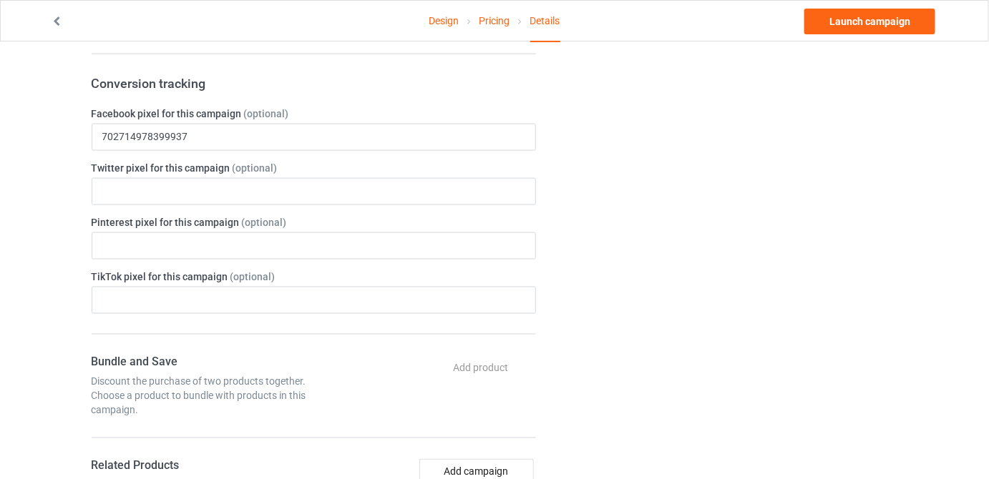
scroll to position [585, 0]
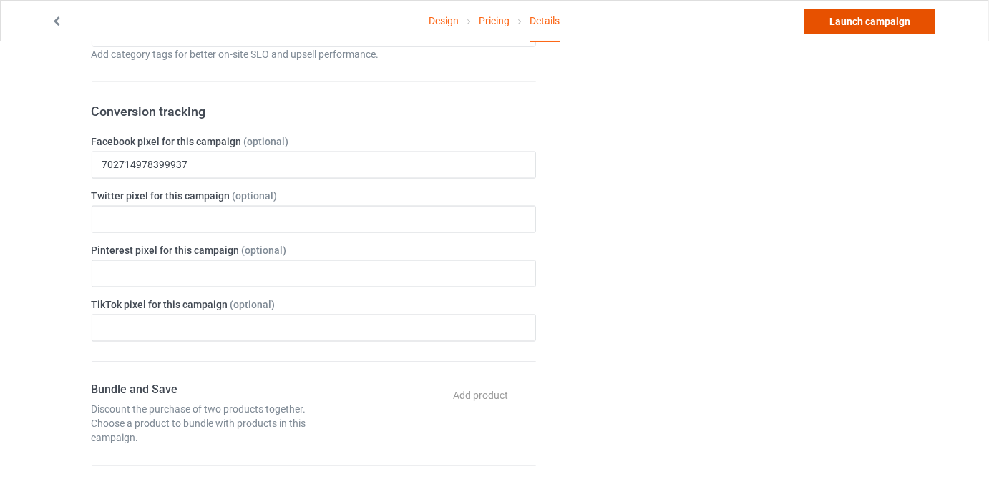
click at [907, 21] on link "Launch campaign" at bounding box center [869, 22] width 131 height 26
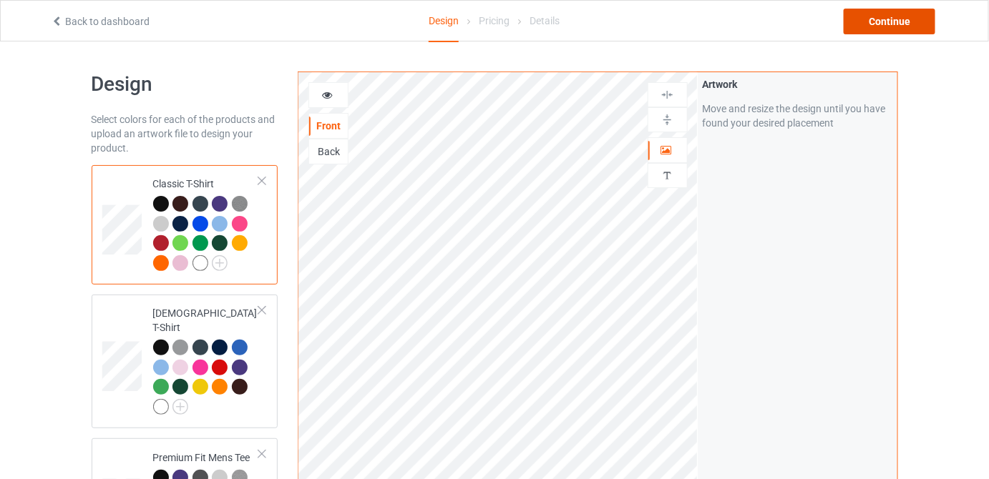
click at [895, 24] on div "Continue" at bounding box center [889, 22] width 92 height 26
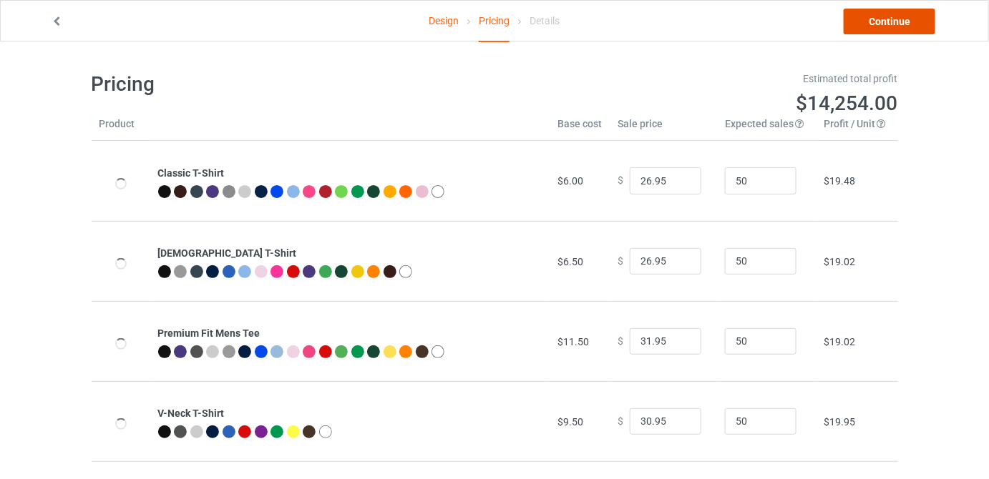
click at [895, 24] on link "Continue" at bounding box center [889, 22] width 92 height 26
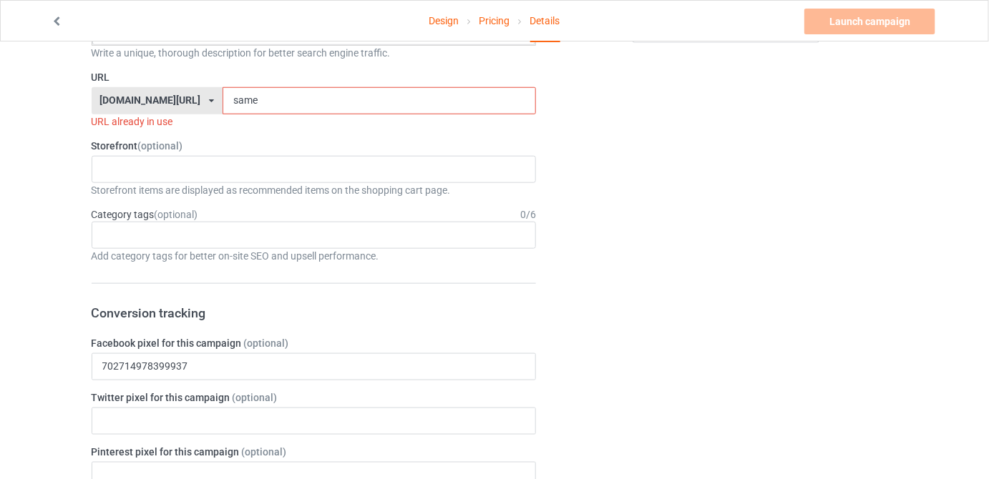
scroll to position [390, 0]
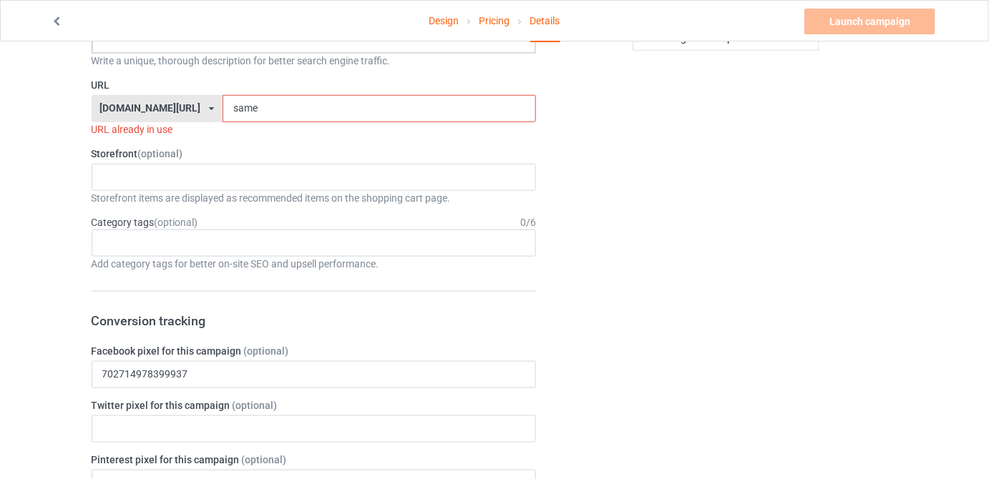
click at [341, 104] on input "same" at bounding box center [378, 108] width 313 height 27
type input "same2"
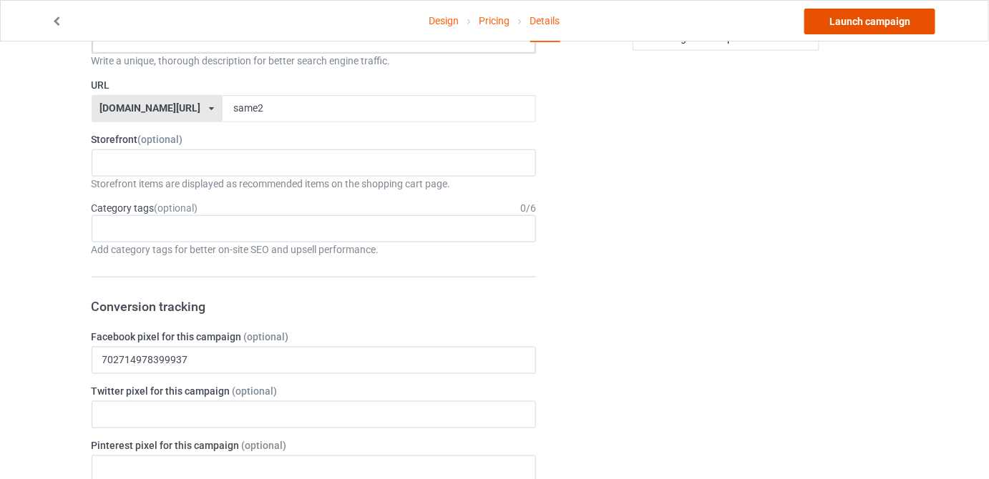
click at [889, 24] on link "Launch campaign" at bounding box center [869, 22] width 131 height 26
